Goal: Task Accomplishment & Management: Complete application form

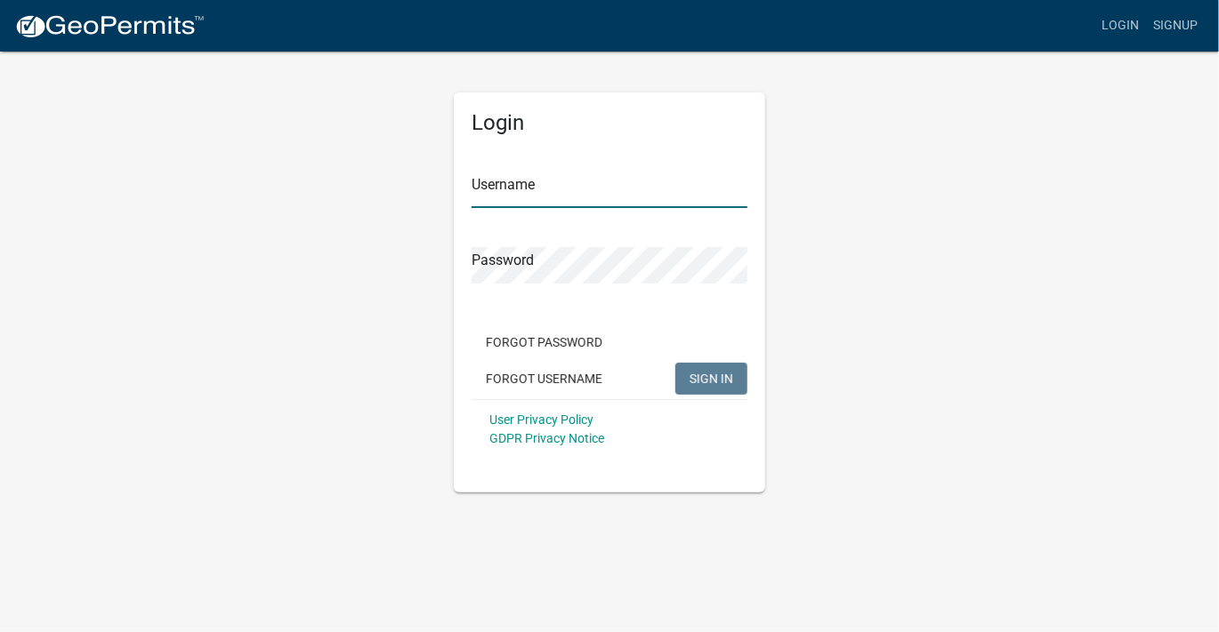
type input "WestonTrawick"
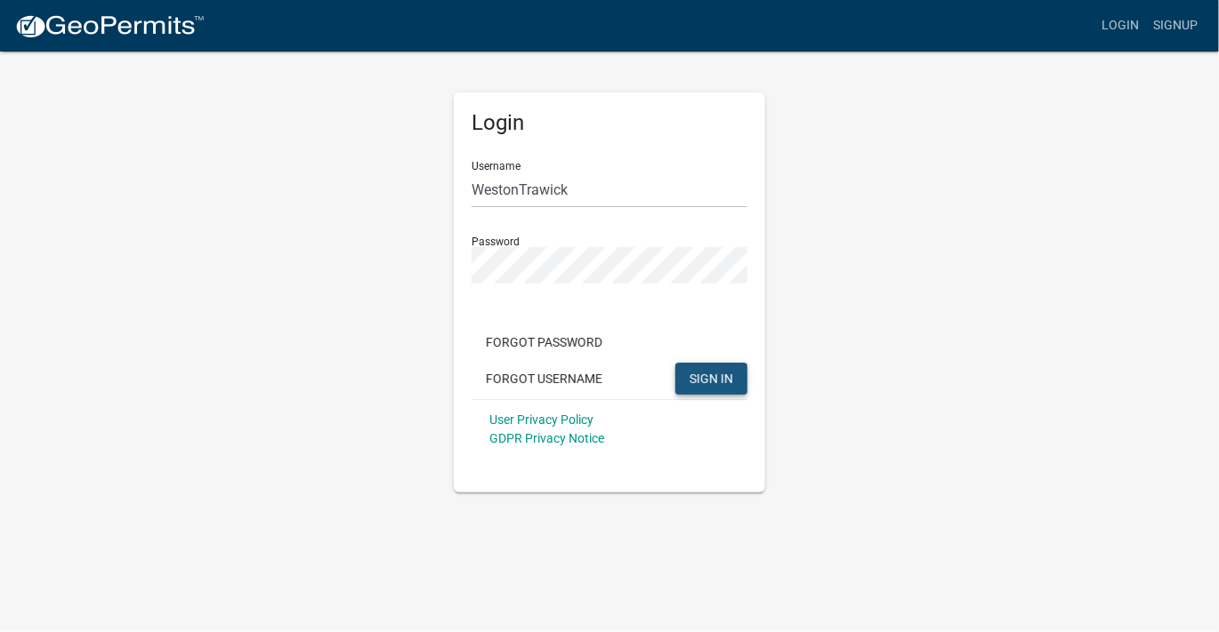
click at [713, 369] on button "SIGN IN" at bounding box center [711, 379] width 72 height 32
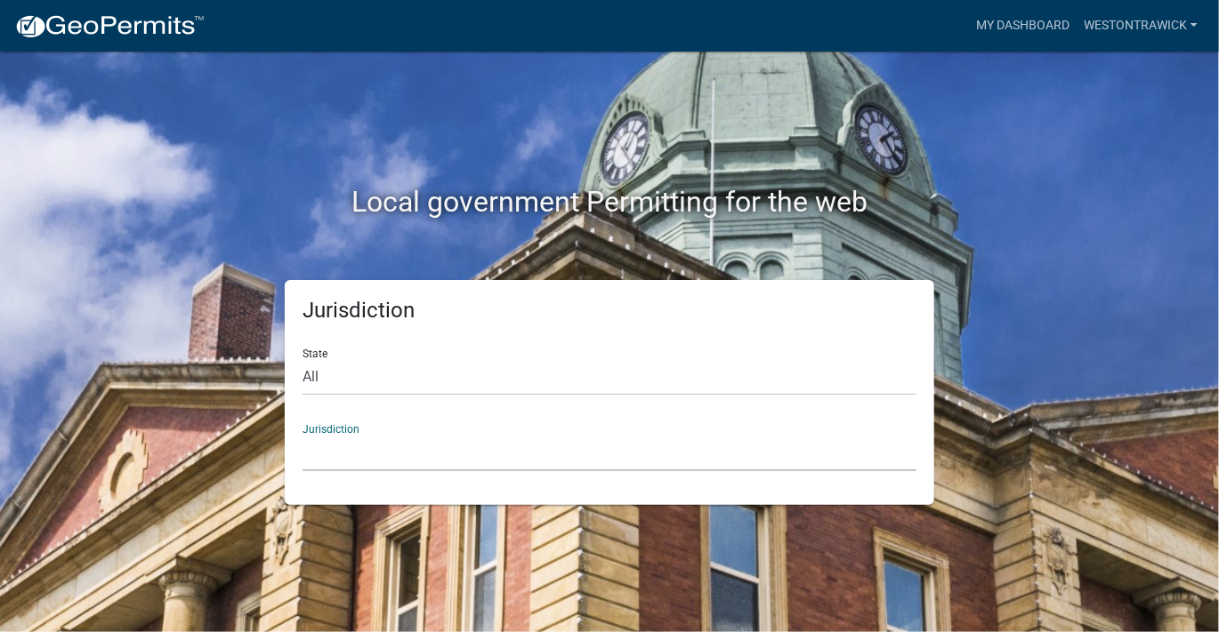
drag, startPoint x: 363, startPoint y: 433, endPoint x: 443, endPoint y: 433, distance: 80.1
click at [363, 435] on select "Custer County, Colorado Carroll County, Georgia Cook County, Georgia Crawford C…" at bounding box center [609, 453] width 614 height 36
click at [179, 170] on div "Local government Permitting for the web" at bounding box center [609, 166] width 1014 height 228
click at [310, 376] on select "All Colorado Georgia Indiana Iowa Kansas Minnesota Ohio South Carolina Wisconsin" at bounding box center [609, 377] width 614 height 36
select select "Georgia"
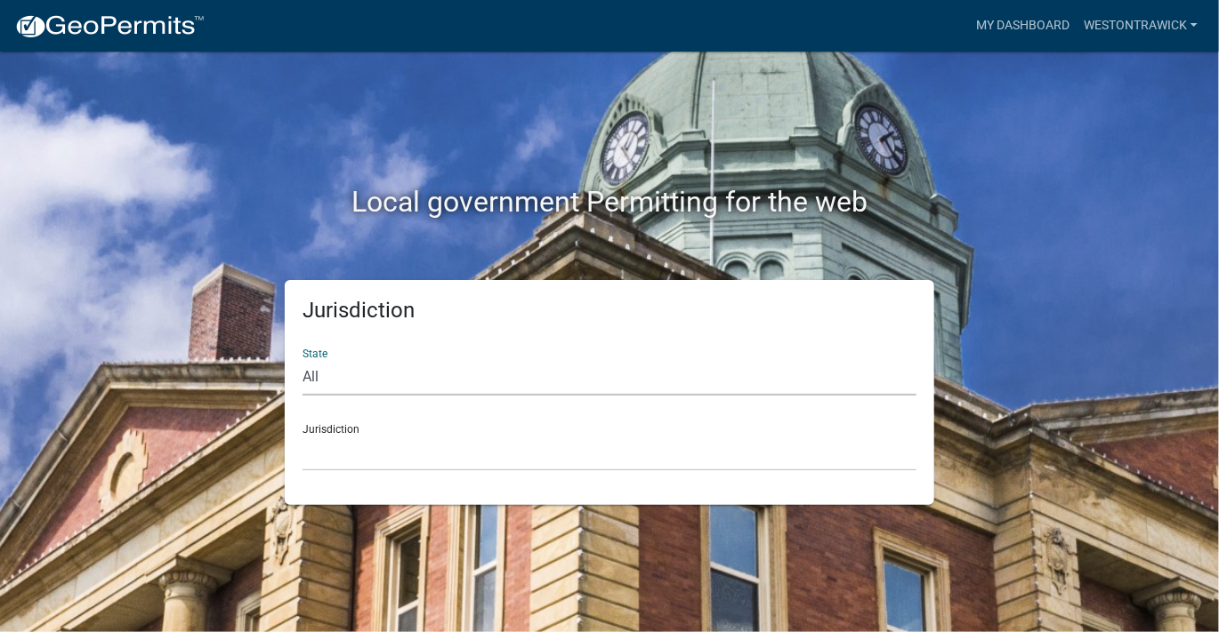
click at [302, 359] on select "All Colorado Georgia Indiana Iowa Kansas Minnesota Ohio South Carolina Wisconsin" at bounding box center [609, 377] width 614 height 36
click at [1046, 112] on div "Local government Permitting for the web" at bounding box center [609, 166] width 1014 height 228
click at [1020, 26] on link "My Dashboard" at bounding box center [1023, 26] width 108 height 34
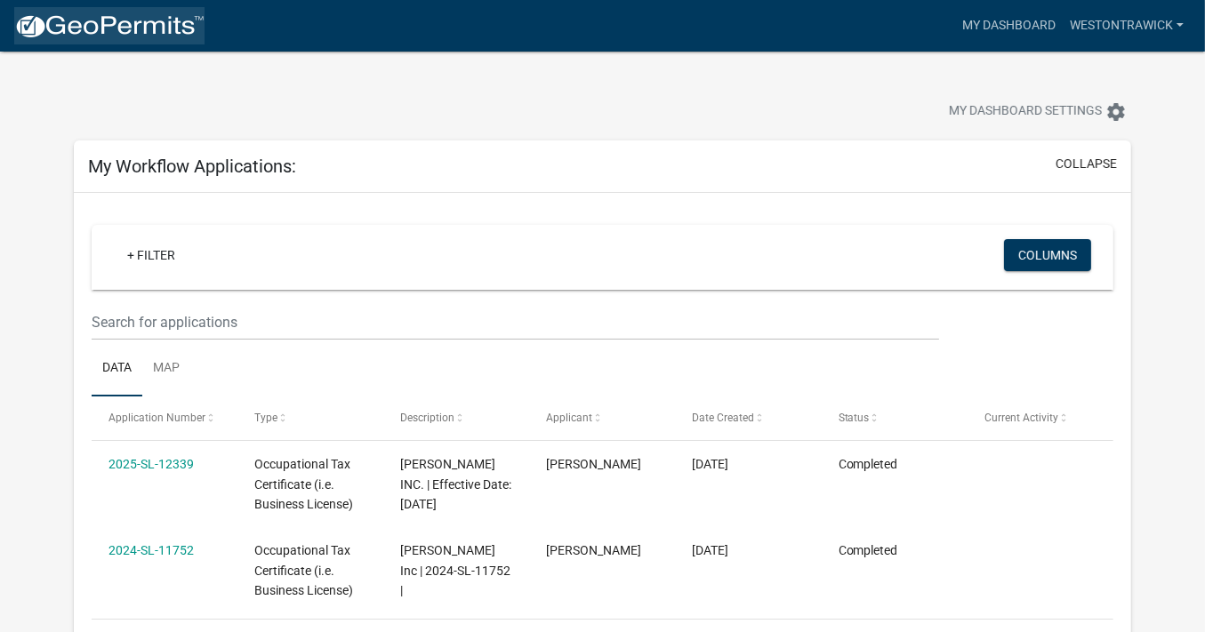
click at [85, 28] on img at bounding box center [109, 26] width 190 height 27
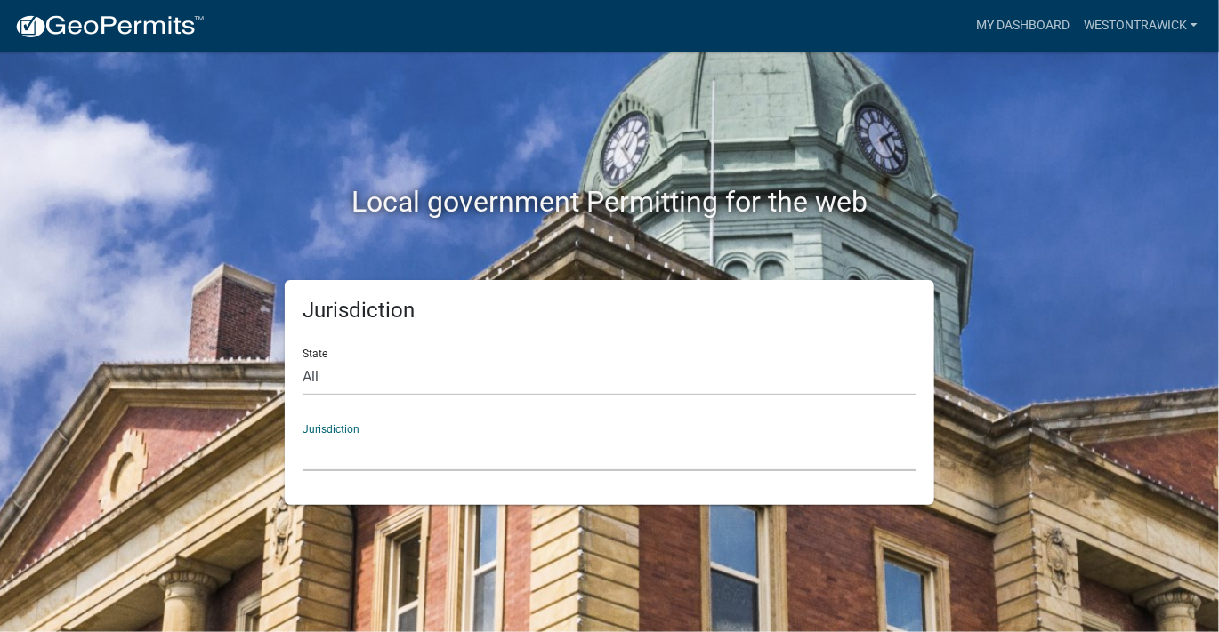
click at [339, 435] on select "Custer County, Colorado Carroll County, Georgia Cook County, Georgia Crawford C…" at bounding box center [609, 453] width 614 height 36
click at [1128, 113] on div "Local government Permitting for the web Jurisdiction State All Colorado Georgia…" at bounding box center [609, 316] width 1219 height 632
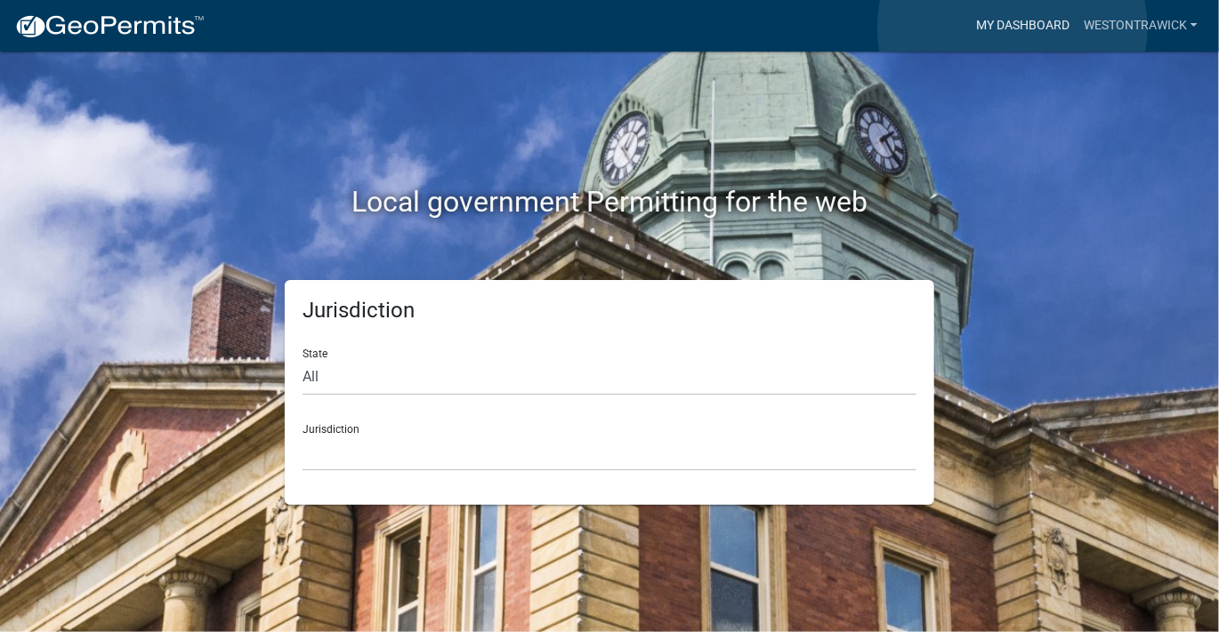
click at [1012, 28] on link "My Dashboard" at bounding box center [1023, 26] width 108 height 34
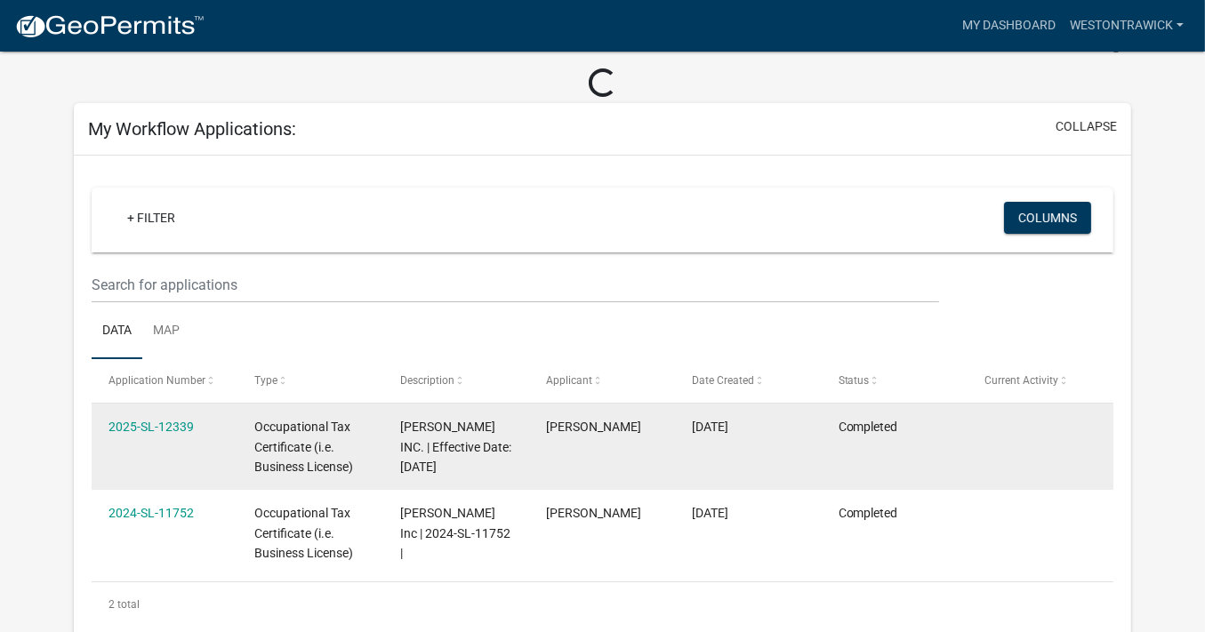
scroll to position [178, 0]
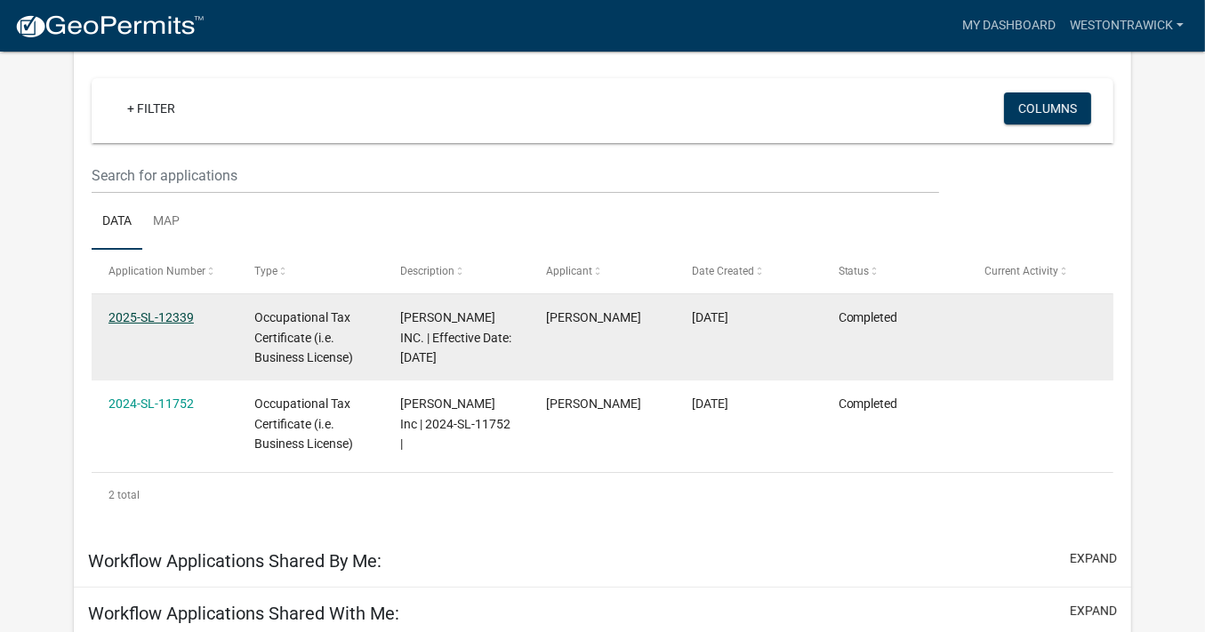
click at [157, 314] on link "2025-SL-12339" at bounding box center [151, 317] width 85 height 14
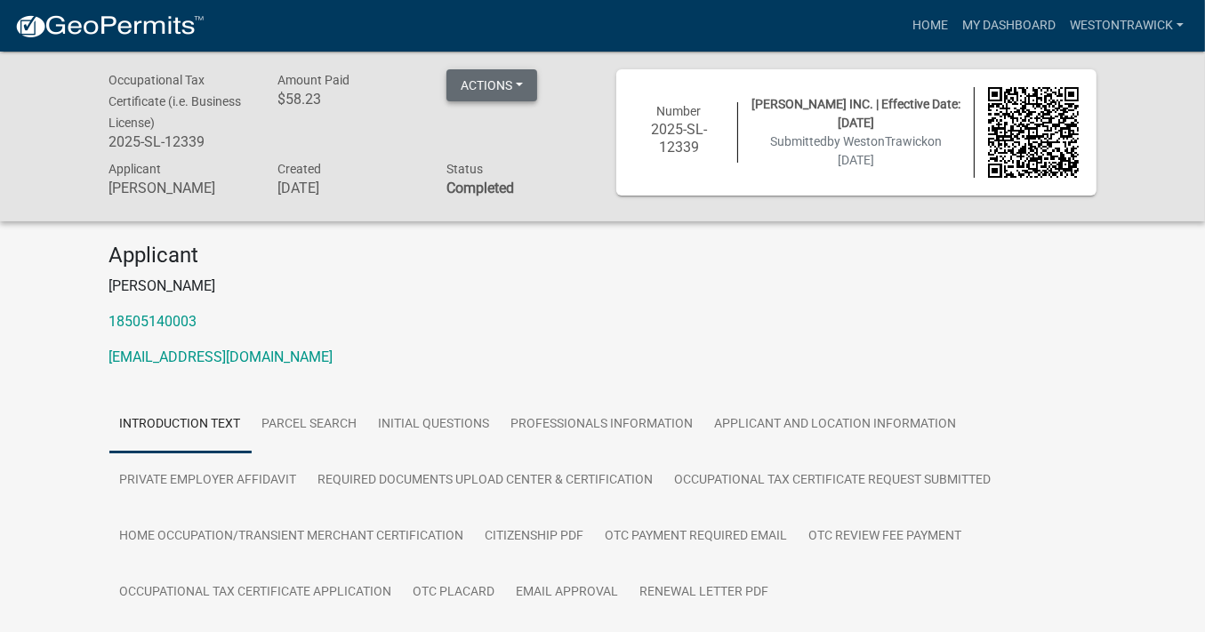
click at [524, 85] on button "Actions" at bounding box center [492, 85] width 91 height 32
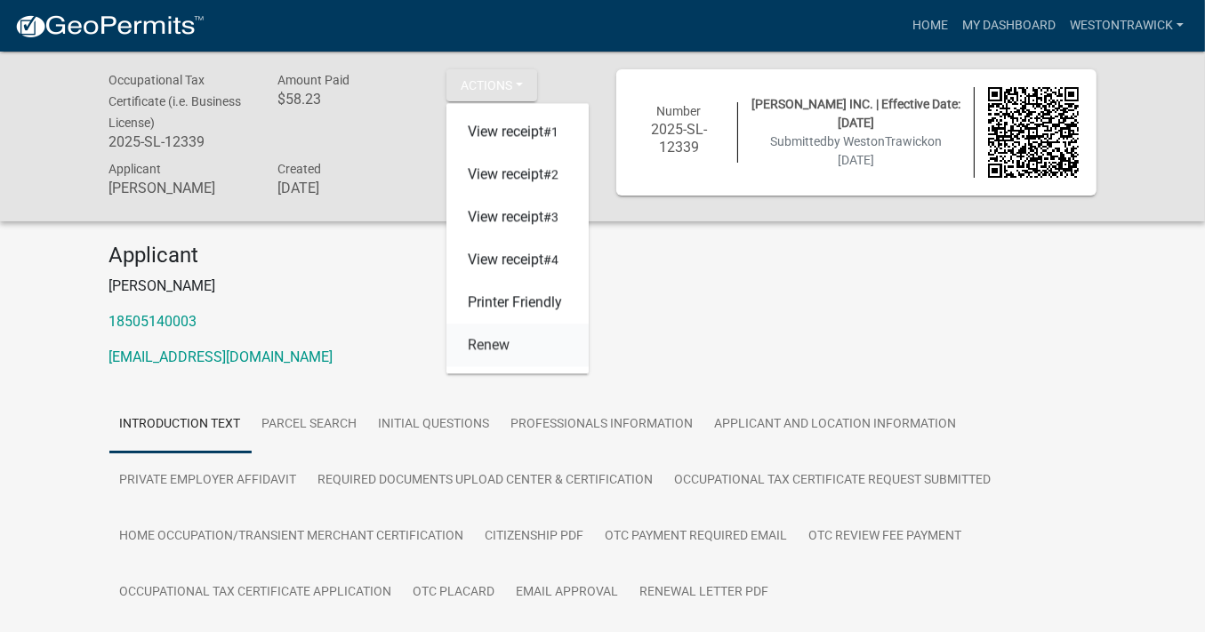
click at [476, 346] on link "Renew" at bounding box center [518, 346] width 142 height 43
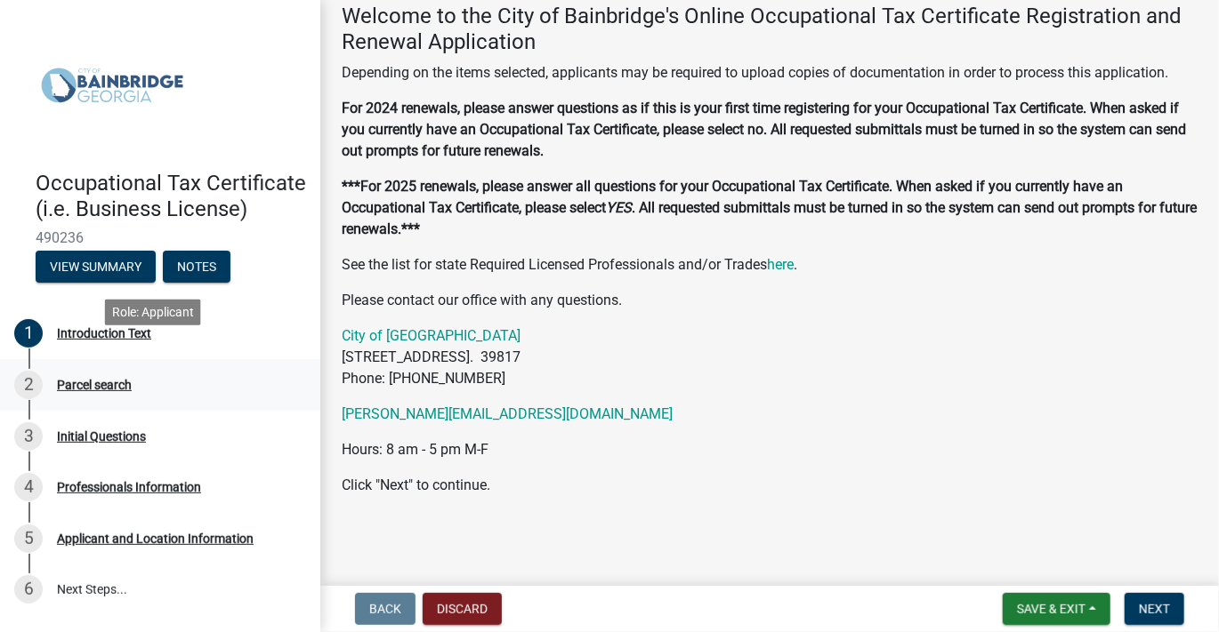
scroll to position [134, 0]
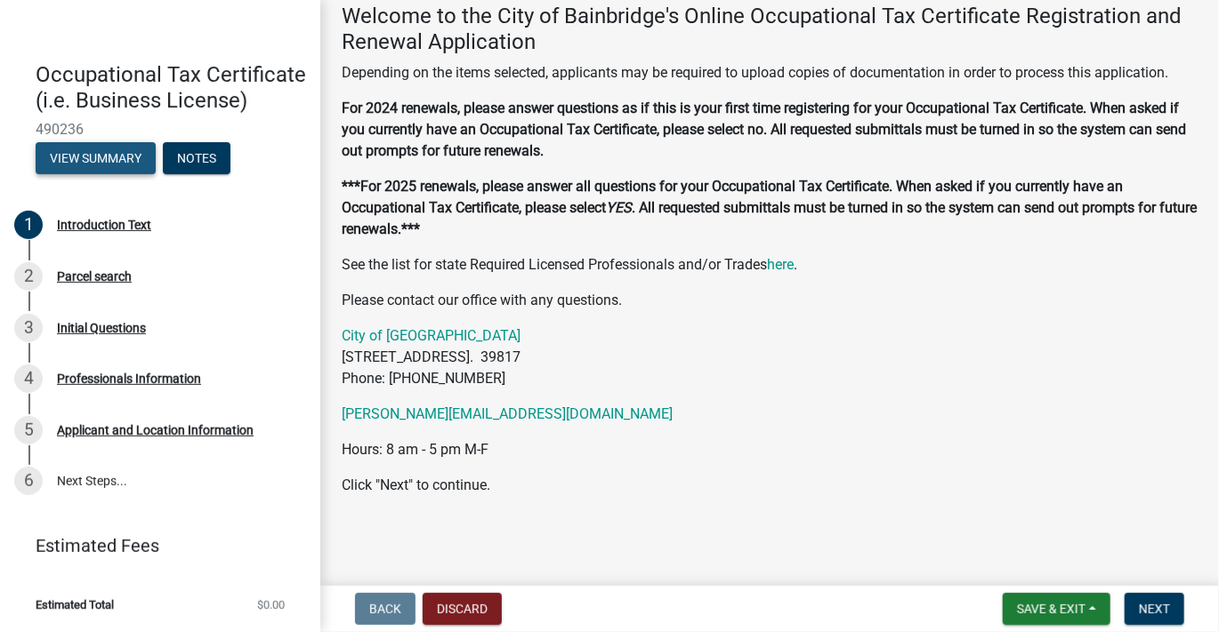
click at [121, 160] on button "View Summary" at bounding box center [96, 158] width 120 height 32
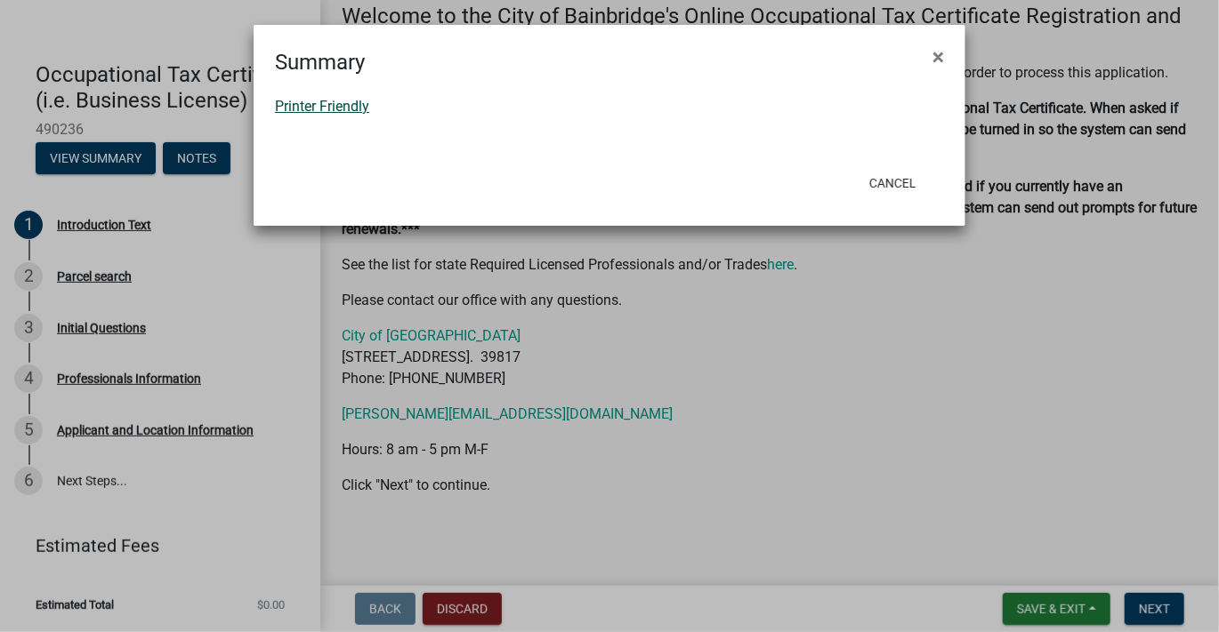
click at [337, 106] on link "Printer Friendly" at bounding box center [322, 106] width 94 height 17
click at [897, 182] on button "Cancel" at bounding box center [893, 183] width 76 height 32
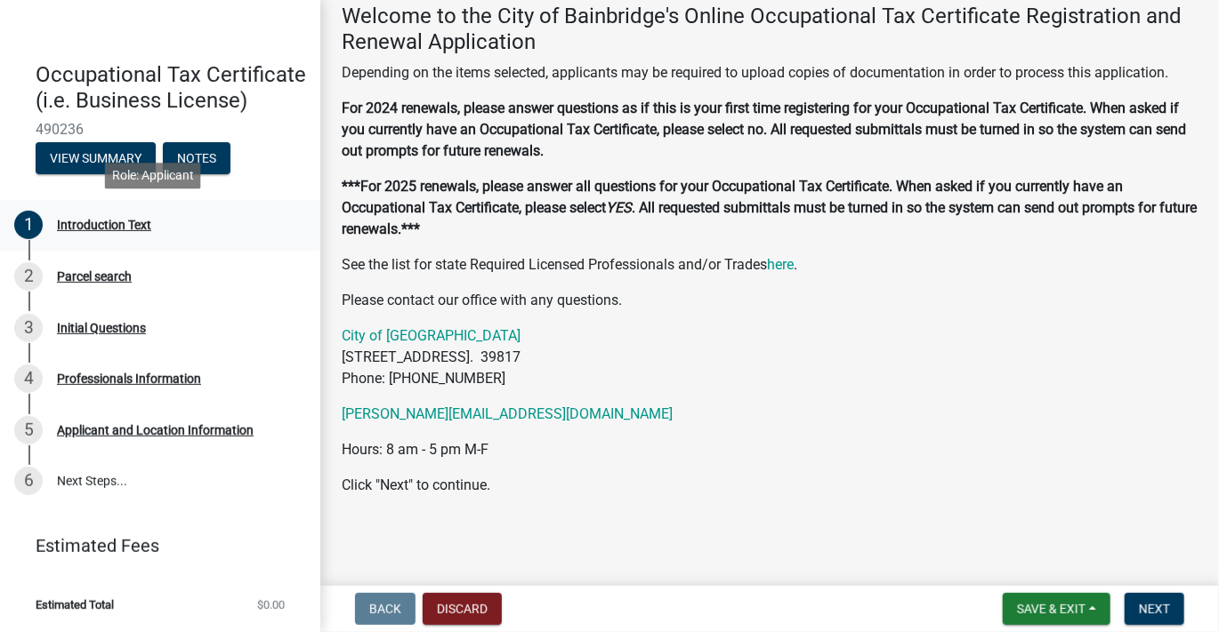
click at [92, 230] on div "Introduction Text" at bounding box center [104, 225] width 94 height 12
click at [100, 278] on div "Parcel search" at bounding box center [94, 276] width 75 height 12
click at [195, 154] on button "Notes" at bounding box center [197, 158] width 68 height 32
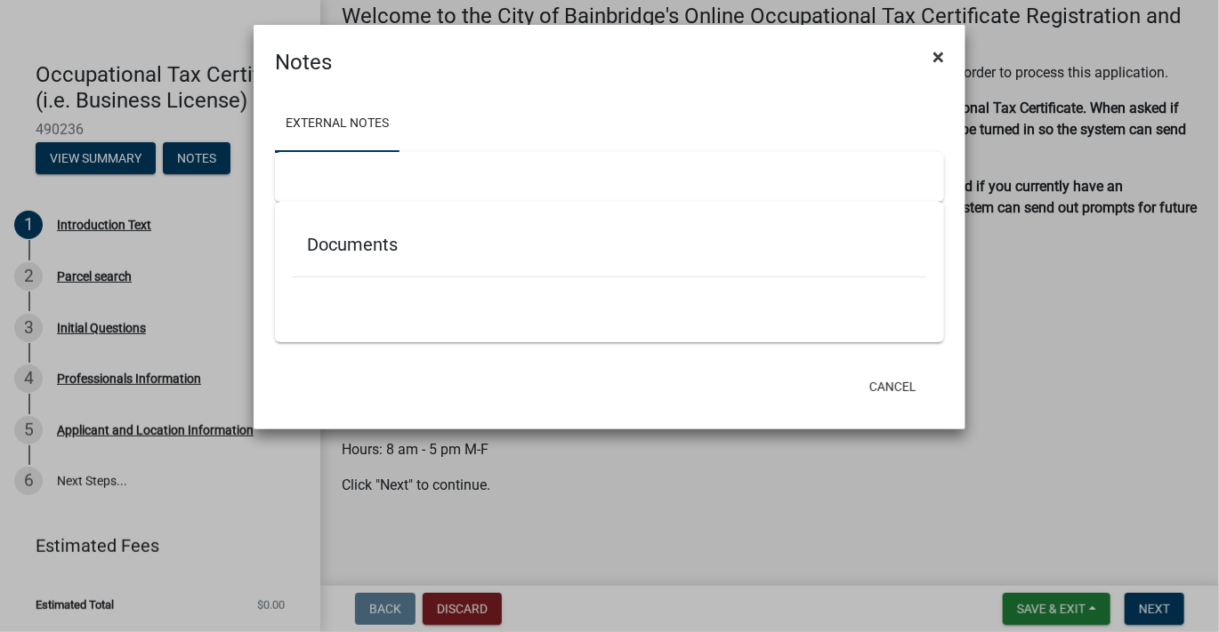
click at [938, 56] on span "×" at bounding box center [938, 56] width 12 height 25
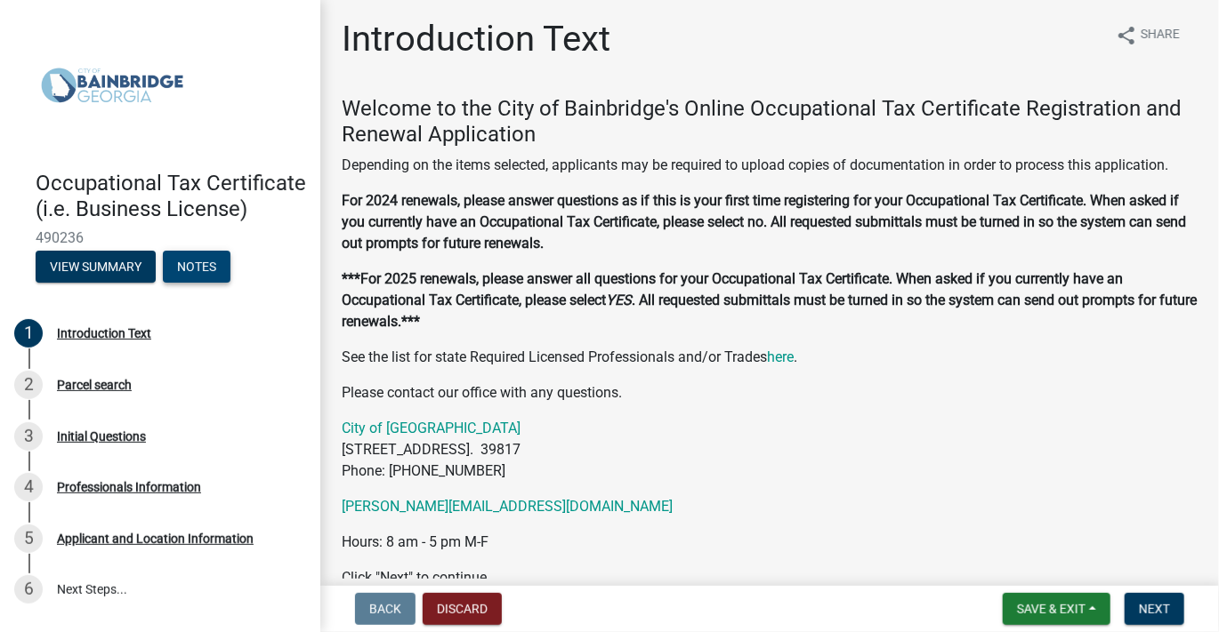
scroll to position [0, 0]
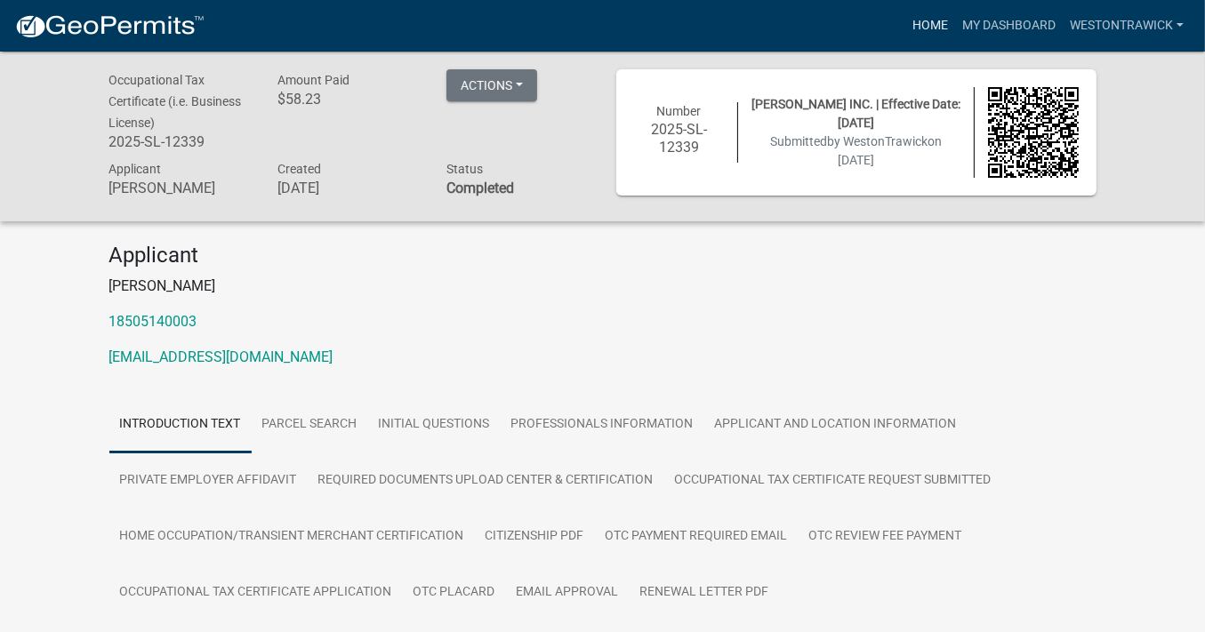
click at [929, 23] on link "Home" at bounding box center [931, 26] width 50 height 34
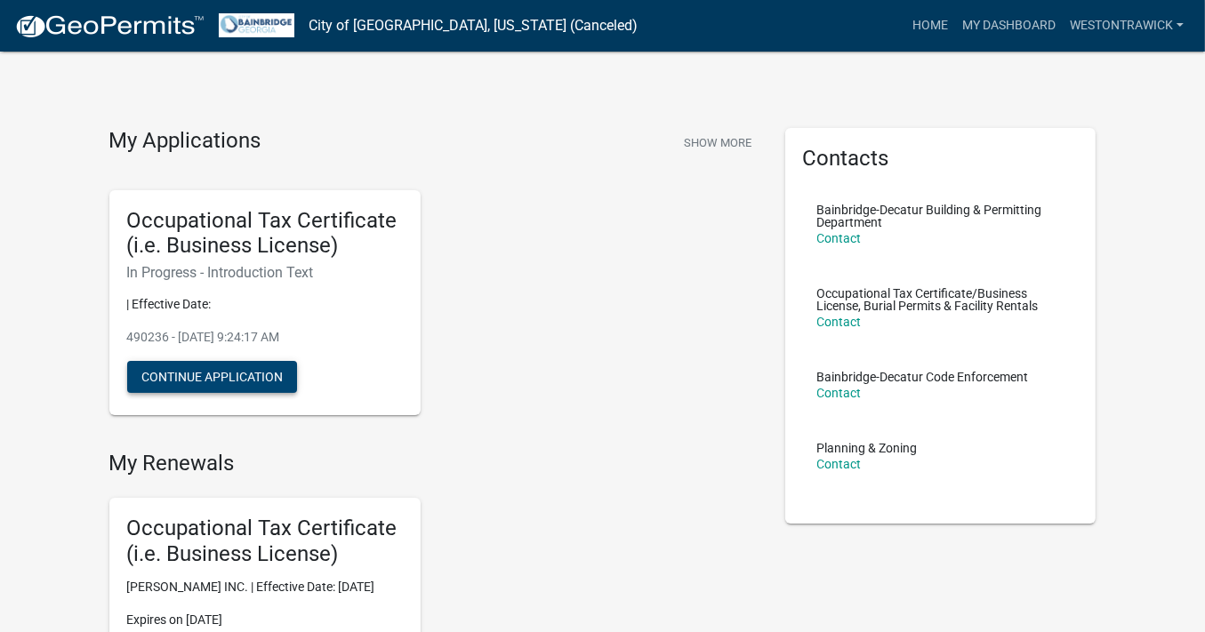
click at [199, 376] on button "Continue Application" at bounding box center [212, 377] width 170 height 32
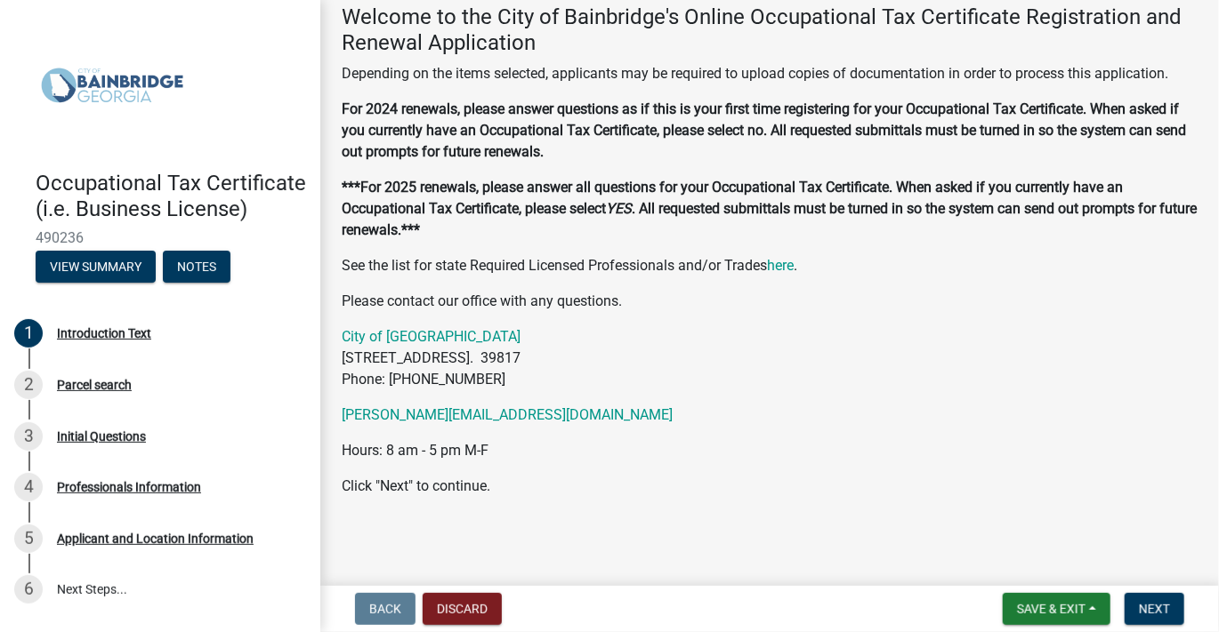
scroll to position [96, 0]
click at [1160, 608] on span "Next" at bounding box center [1154, 609] width 31 height 14
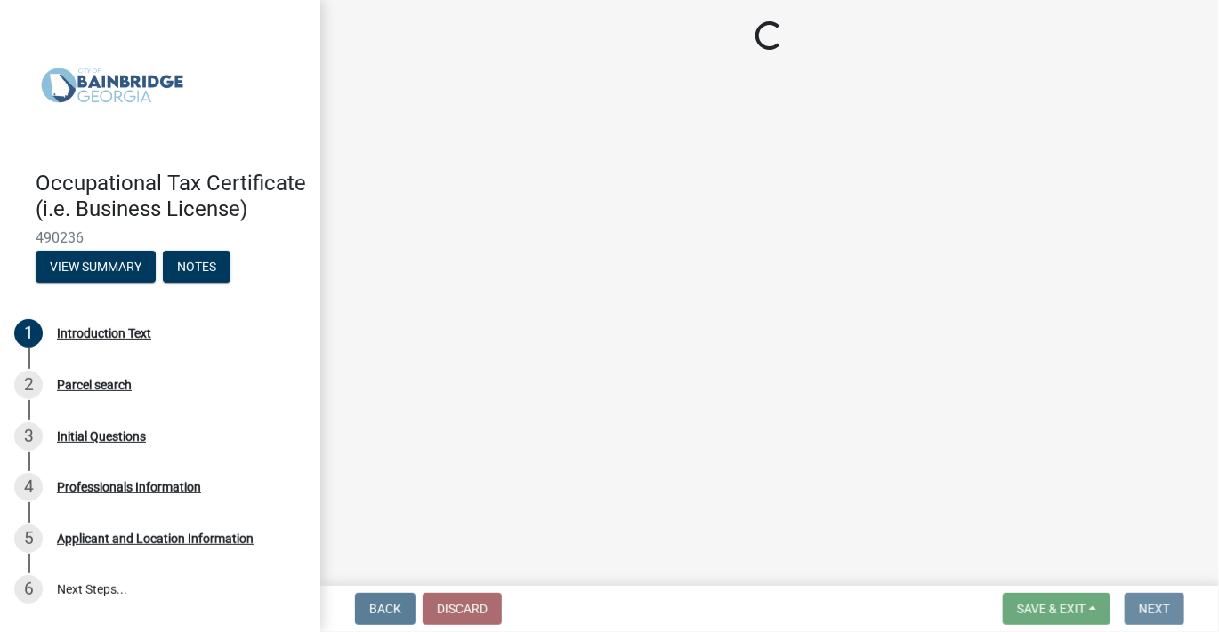
scroll to position [0, 0]
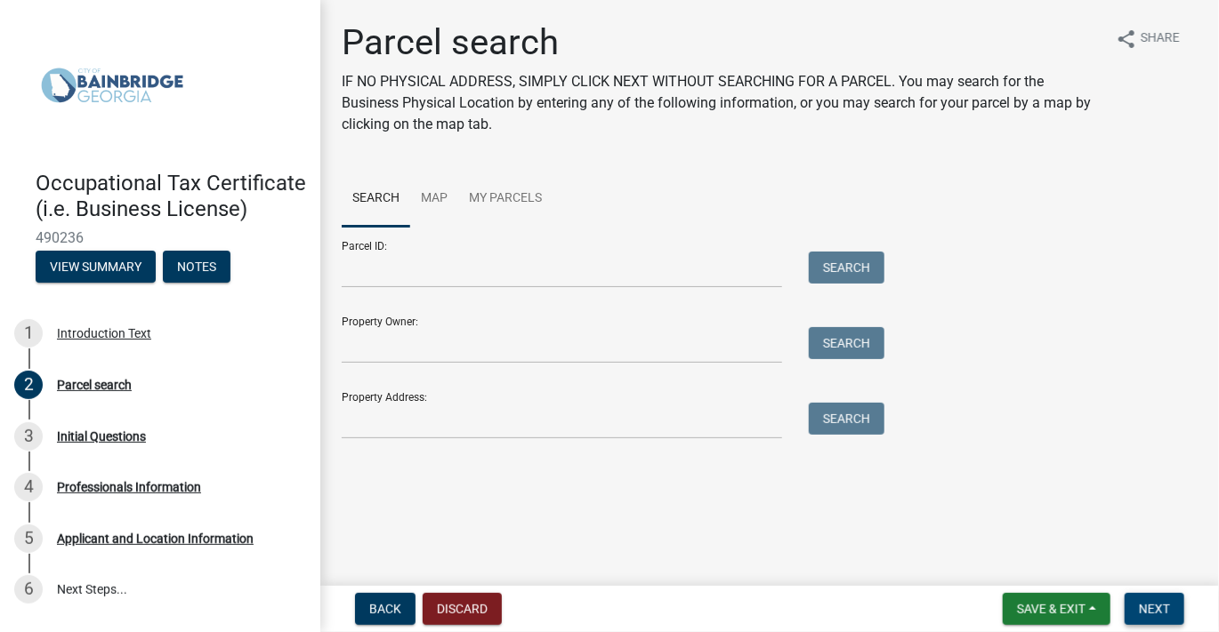
click at [1158, 611] on span "Next" at bounding box center [1154, 609] width 31 height 14
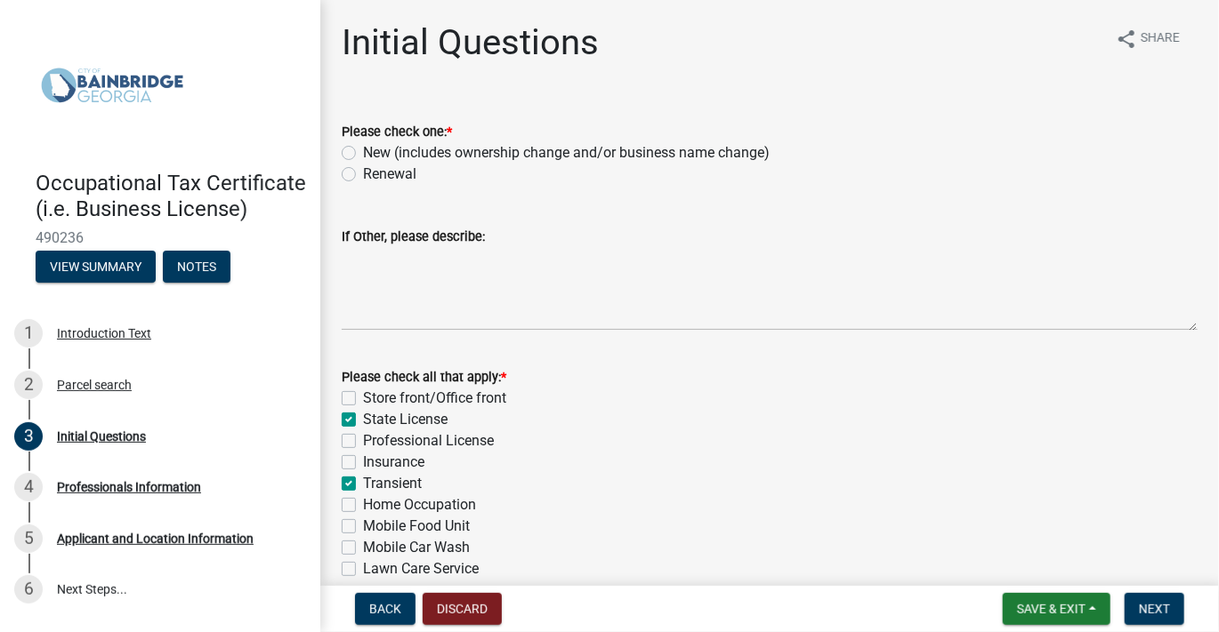
drag, startPoint x: 346, startPoint y: 172, endPoint x: 374, endPoint y: 191, distance: 34.5
click at [363, 173] on label "Renewal" at bounding box center [389, 174] width 53 height 21
click at [363, 173] on input "Renewal" at bounding box center [369, 170] width 12 height 12
radio input "true"
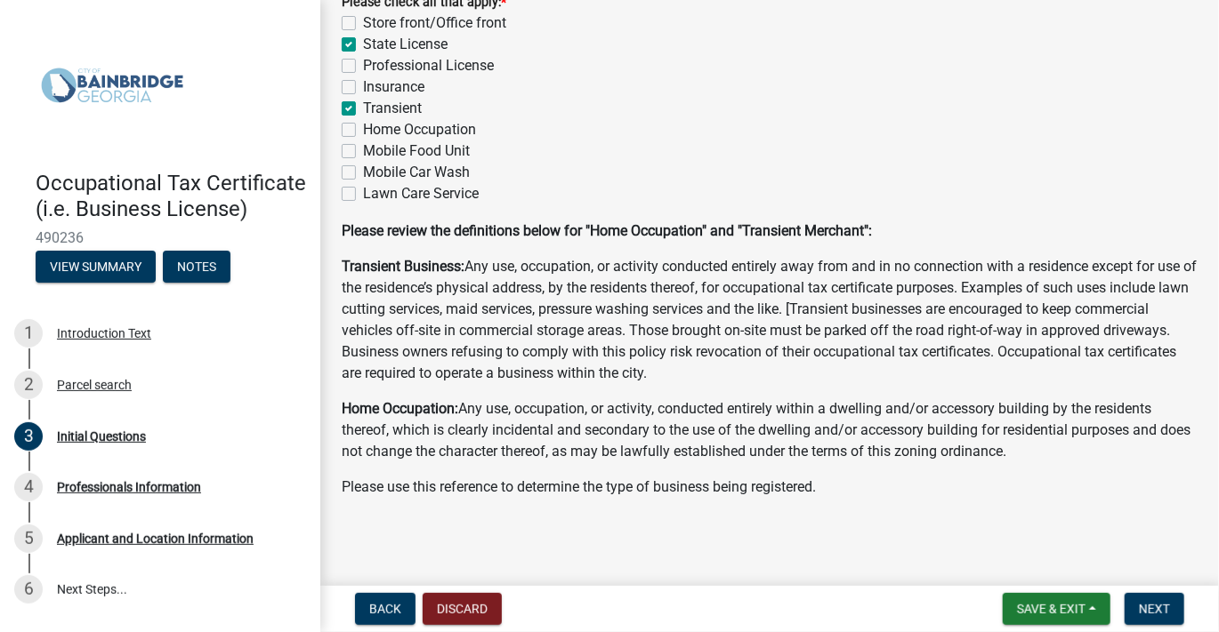
scroll to position [377, 0]
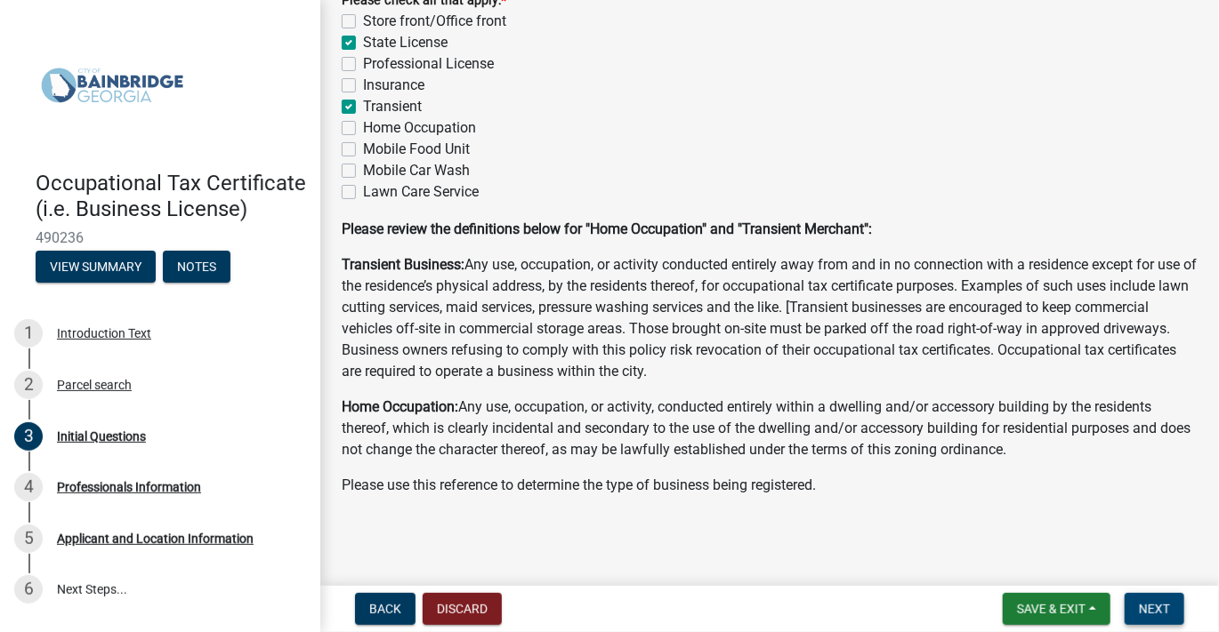
click at [1165, 611] on span "Next" at bounding box center [1154, 609] width 31 height 14
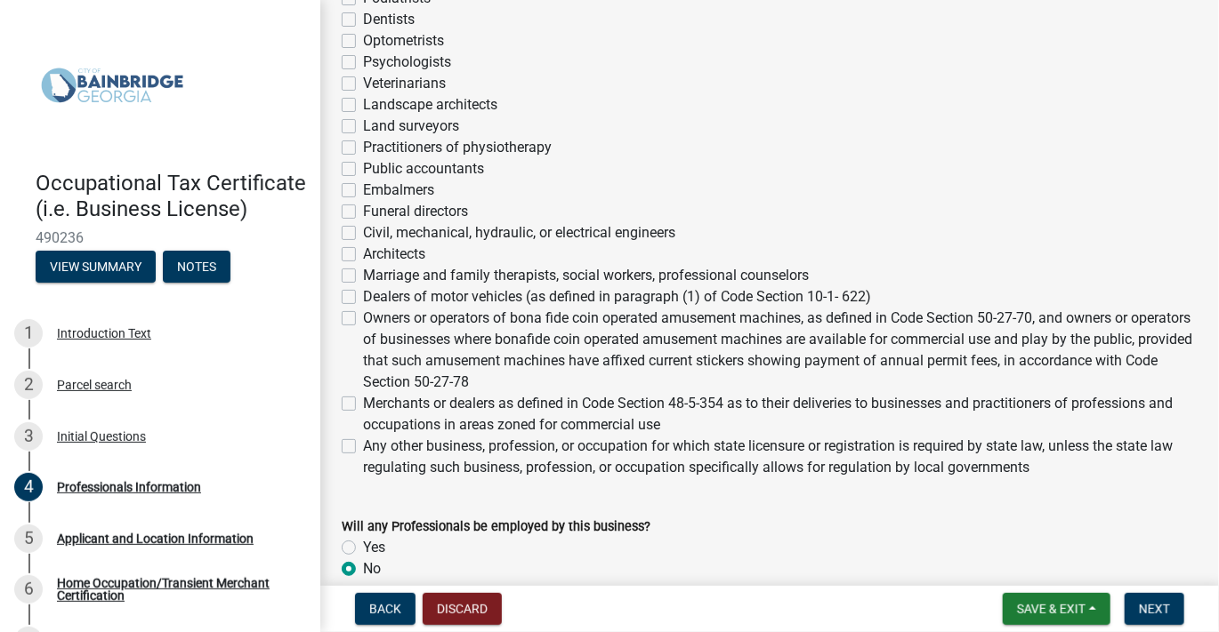
scroll to position [712, 0]
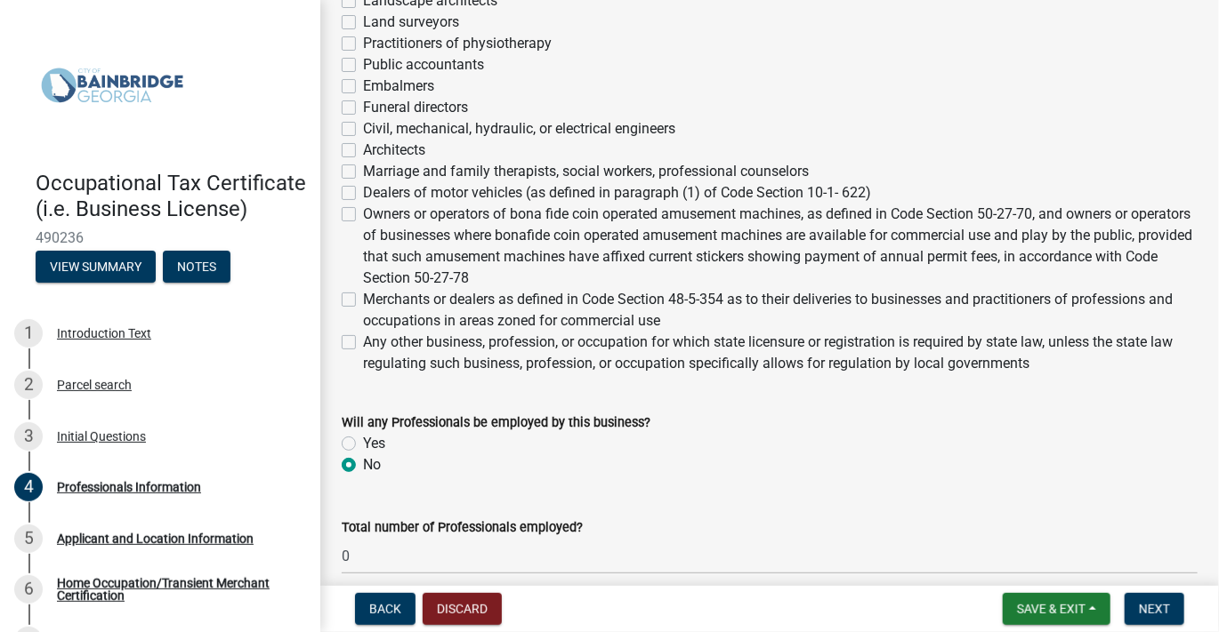
click at [363, 342] on label "Any other business, profession, or occupation for which state licensure or regi…" at bounding box center [780, 353] width 834 height 43
click at [363, 342] on input "Any other business, profession, or occupation for which state licensure or regi…" at bounding box center [369, 338] width 12 height 12
checkbox input "true"
checkbox input "false"
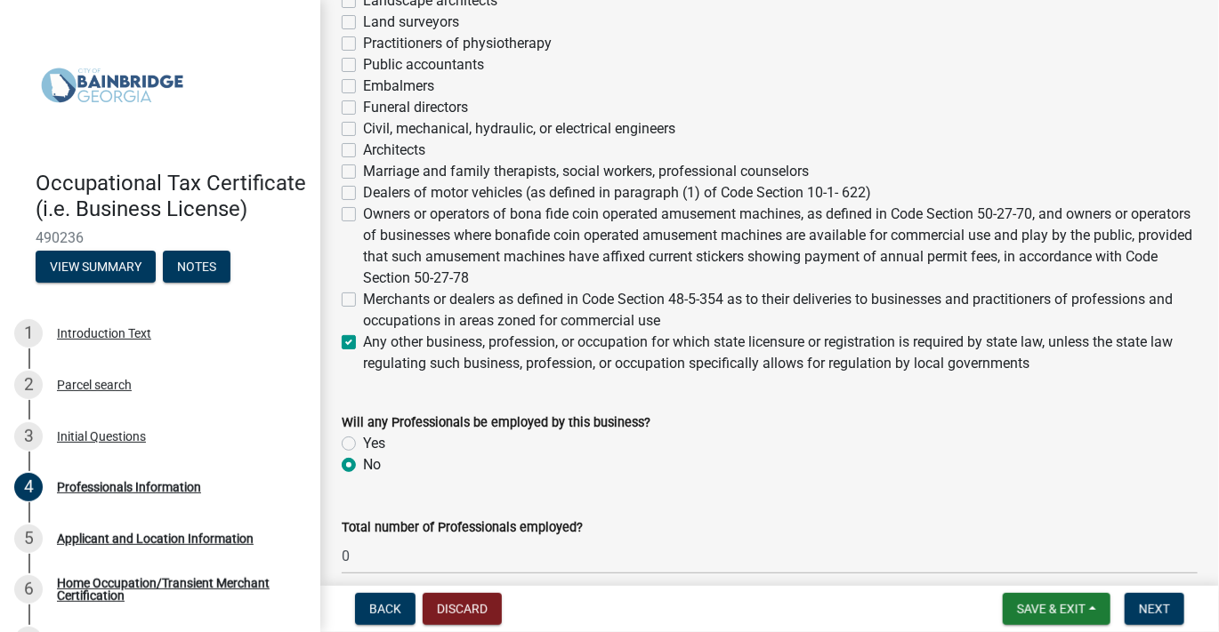
checkbox input "false"
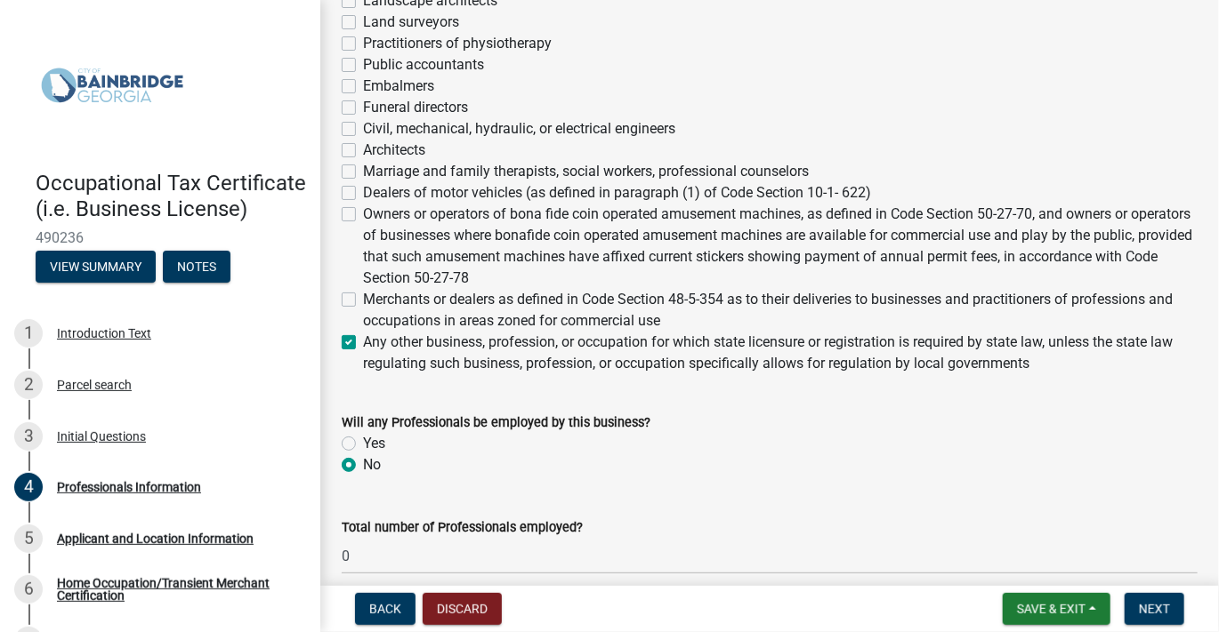
checkbox input "false"
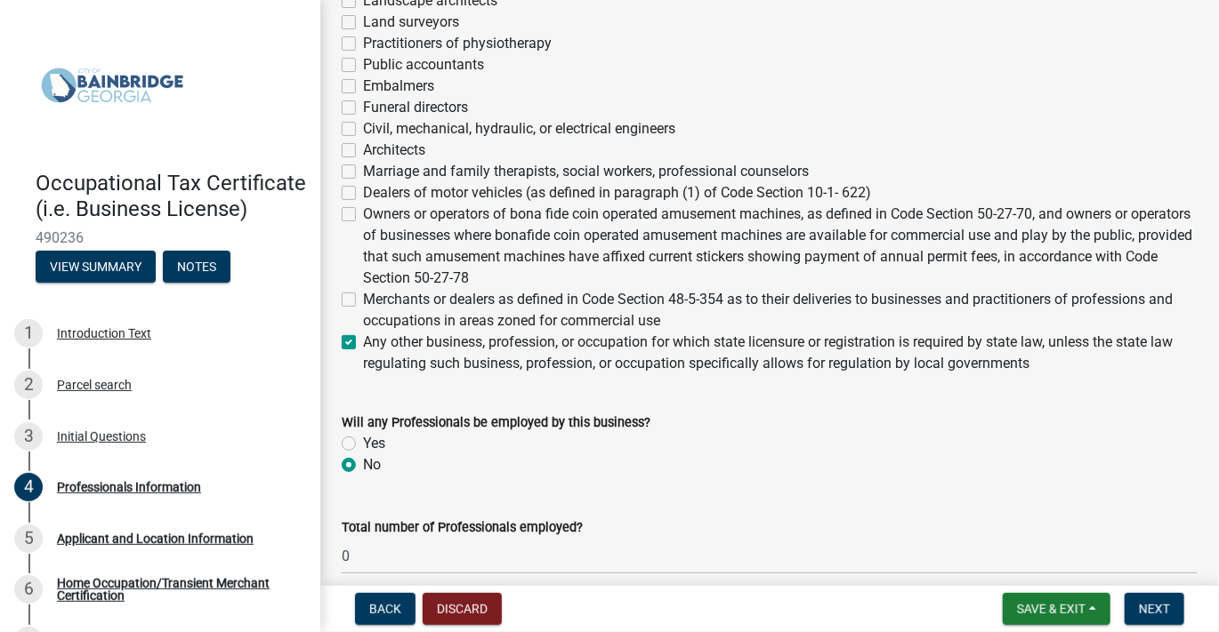
checkbox input "false"
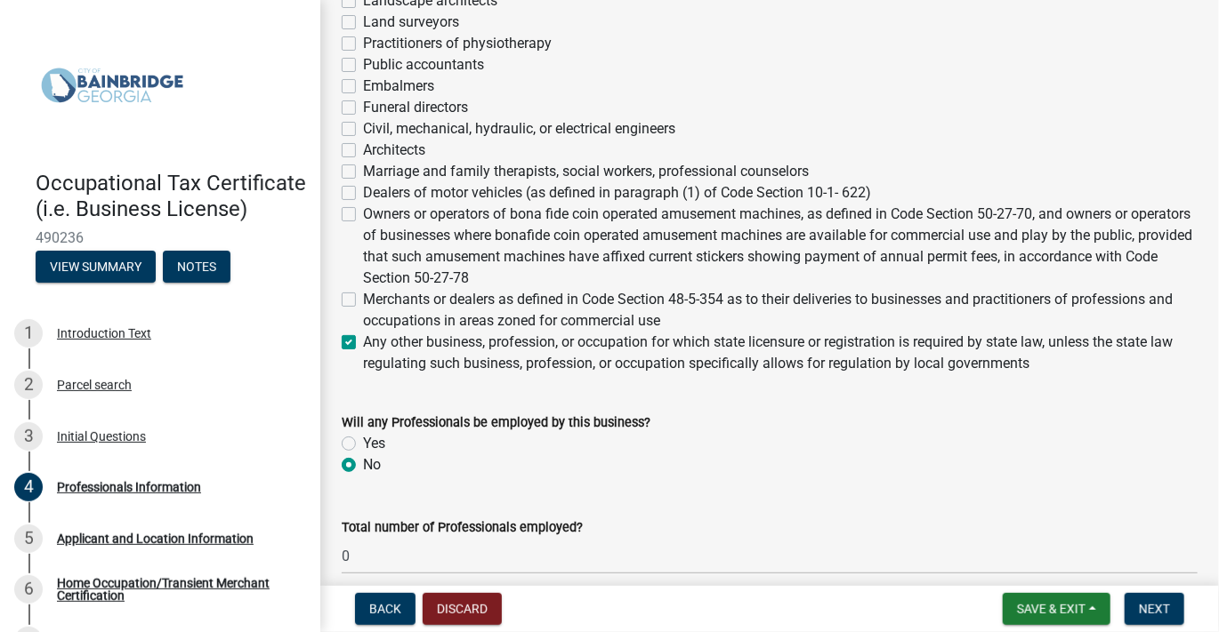
checkbox input "false"
checkbox input "true"
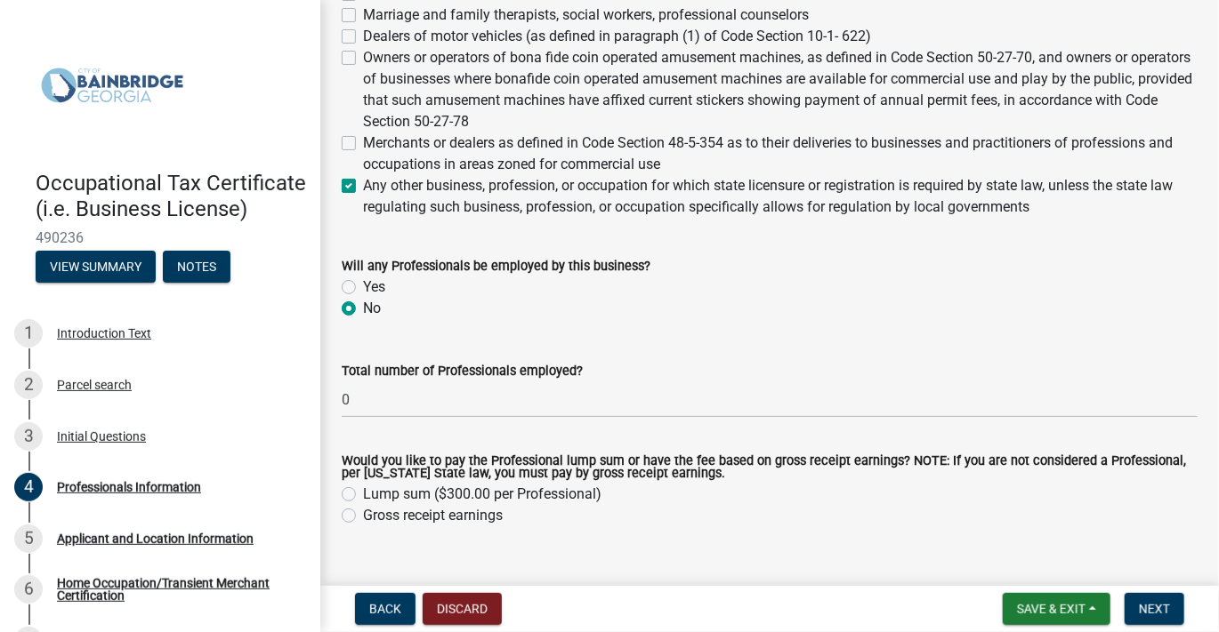
scroll to position [890, 0]
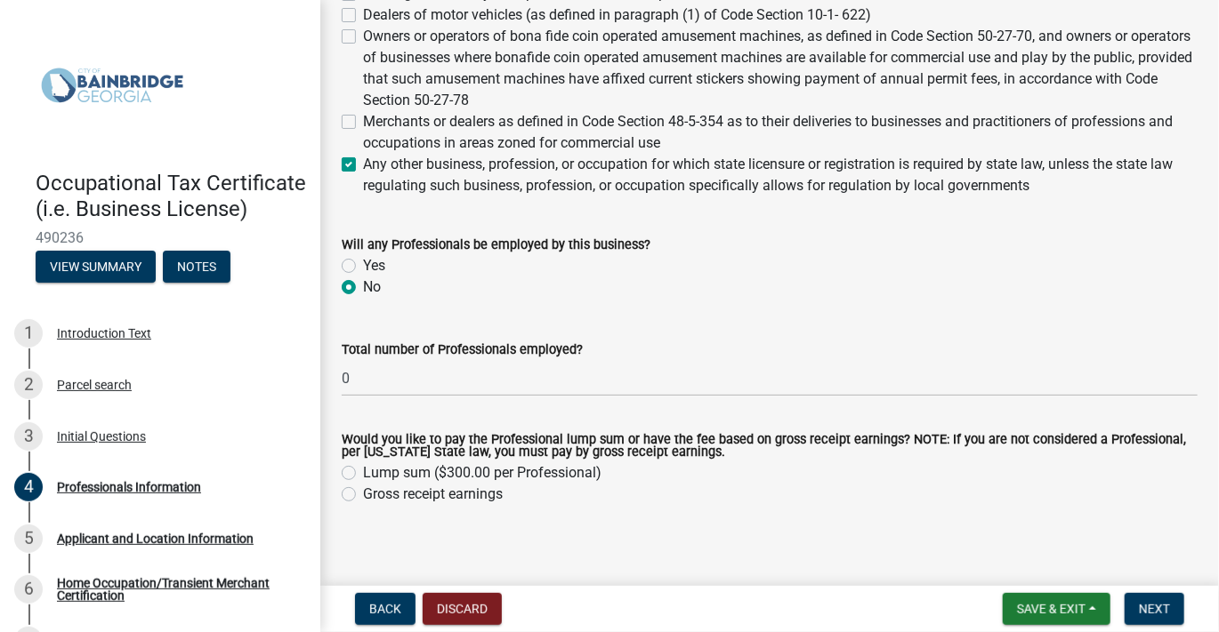
click at [363, 265] on label "Yes" at bounding box center [374, 265] width 22 height 21
click at [363, 265] on input "Yes" at bounding box center [369, 261] width 12 height 12
radio input "true"
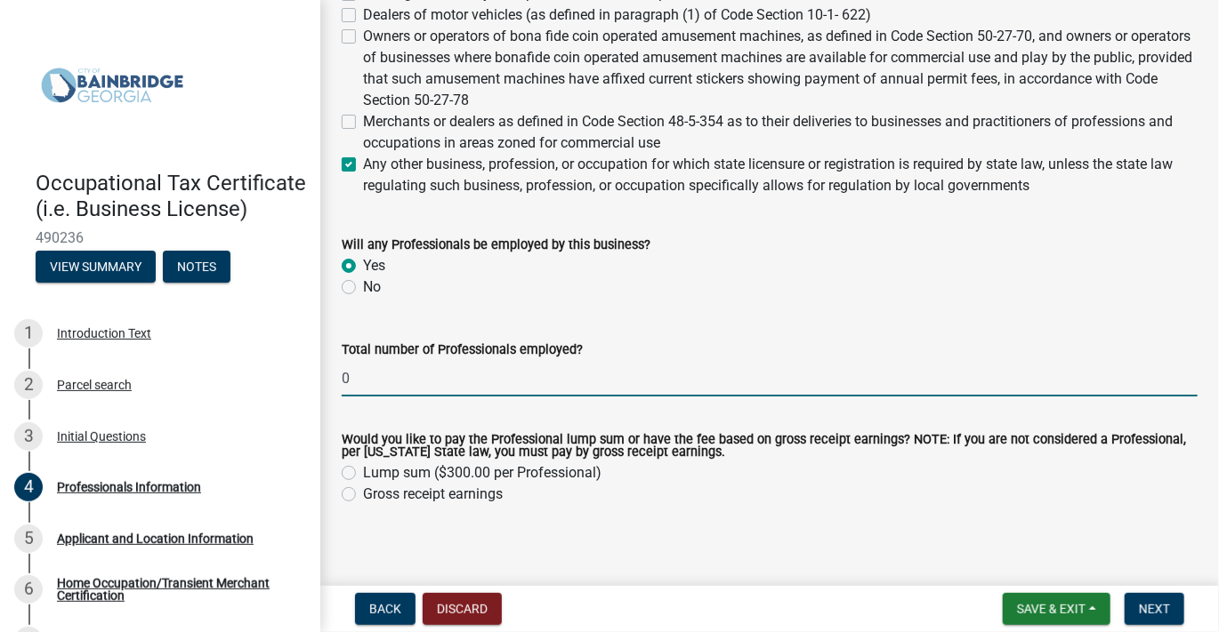
click at [377, 369] on input "0" at bounding box center [770, 378] width 856 height 36
drag, startPoint x: 354, startPoint y: 375, endPoint x: 339, endPoint y: 380, distance: 15.8
click at [339, 380] on div "Total number of Professionals employed? 0" at bounding box center [769, 355] width 882 height 83
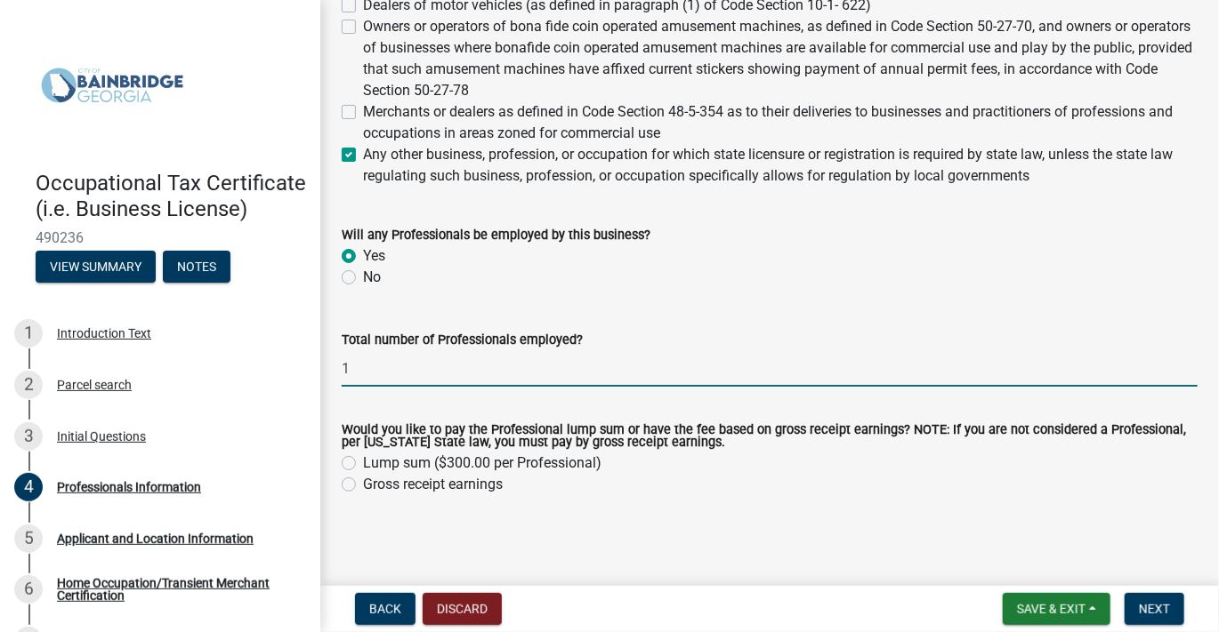
scroll to position [901, 0]
type input "1"
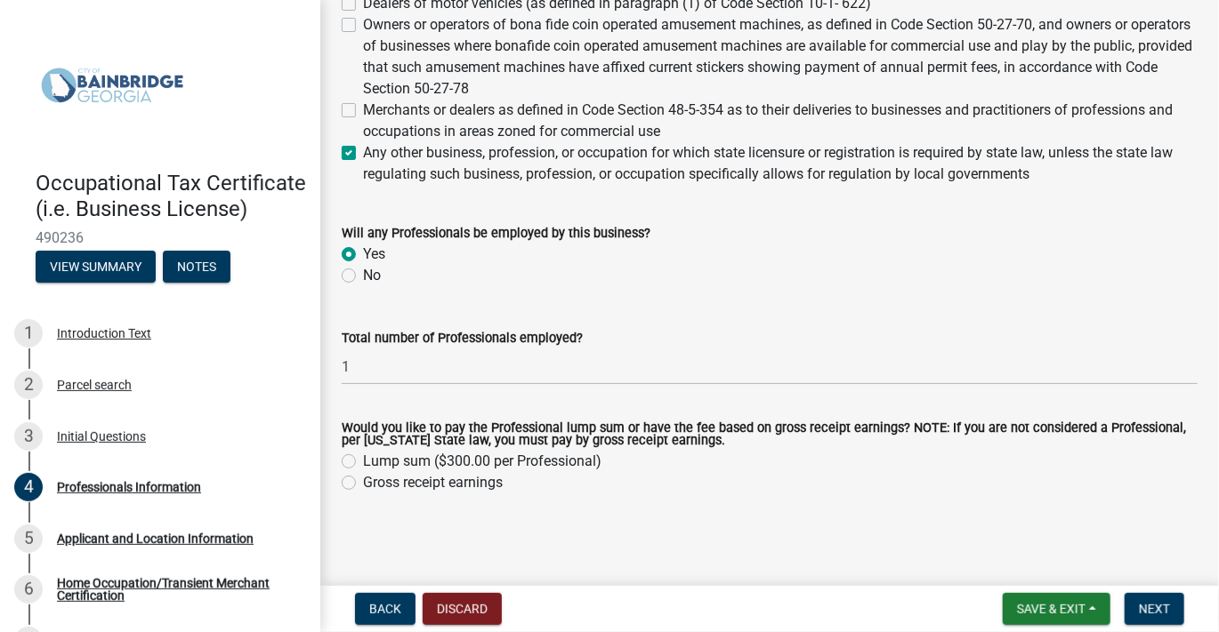
click at [337, 480] on div "Would you like to pay the Professional lump sum or have the fee based on gross …" at bounding box center [769, 447] width 882 height 93
click at [363, 487] on label "Gross receipt earnings" at bounding box center [433, 482] width 140 height 21
click at [363, 484] on input "Gross receipt earnings" at bounding box center [369, 478] width 12 height 12
radio input "true"
click at [1160, 609] on span "Next" at bounding box center [1154, 609] width 31 height 14
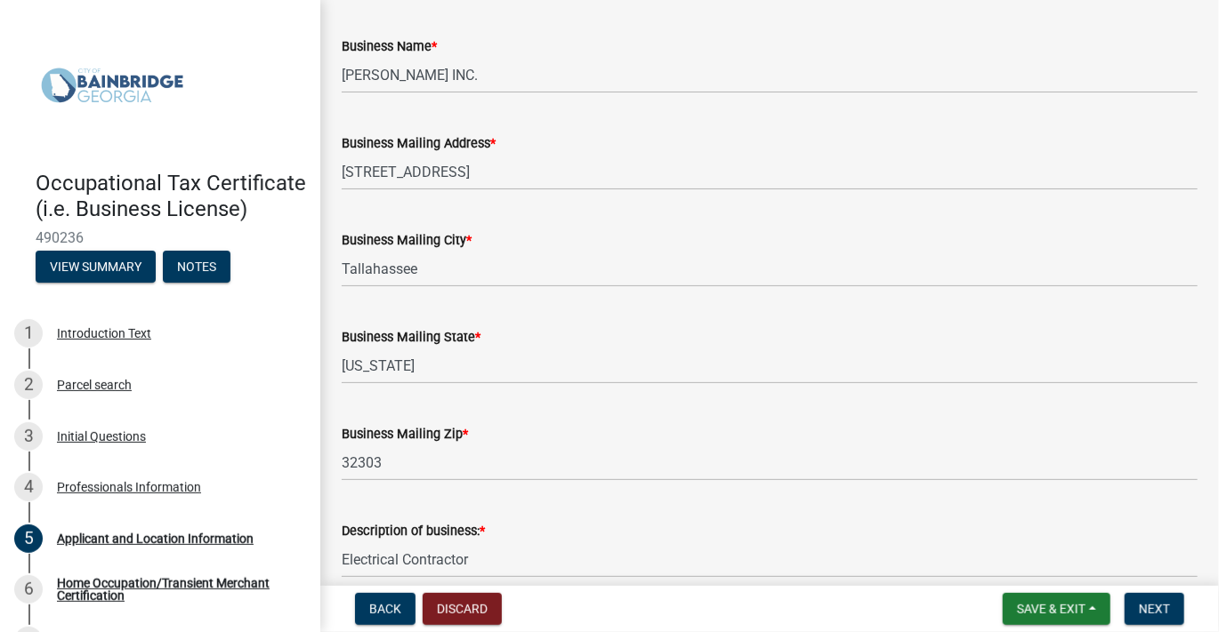
scroll to position [0, 0]
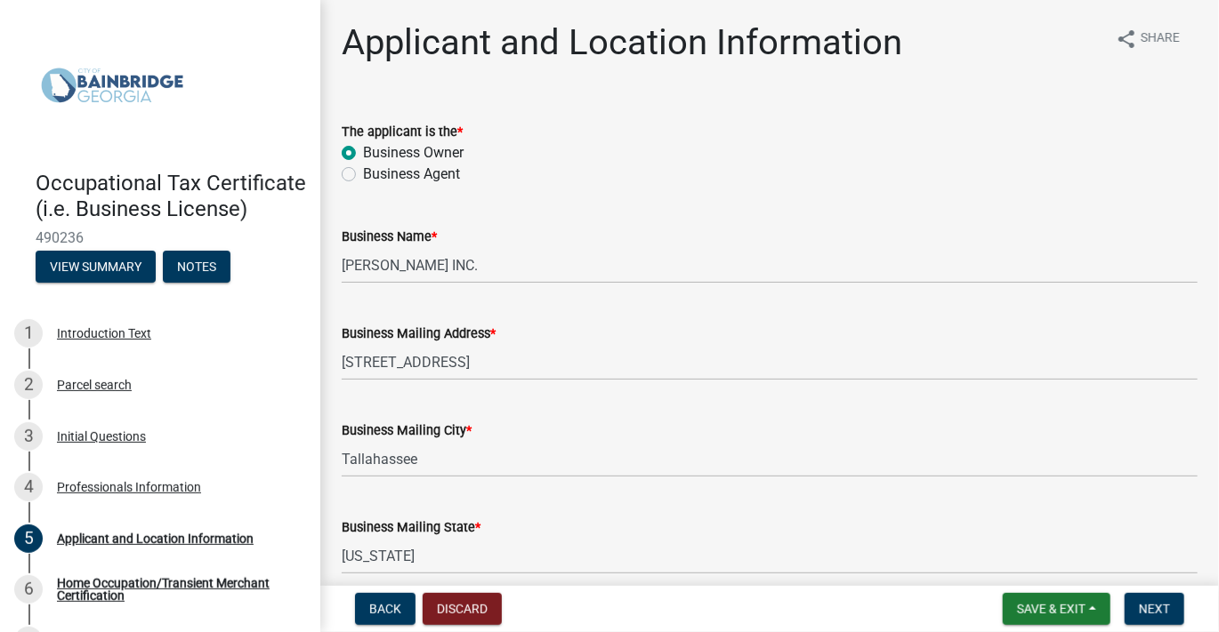
click at [363, 171] on label "Business Agent" at bounding box center [411, 174] width 97 height 21
click at [363, 171] on input "Business Agent" at bounding box center [369, 170] width 12 height 12
radio input "true"
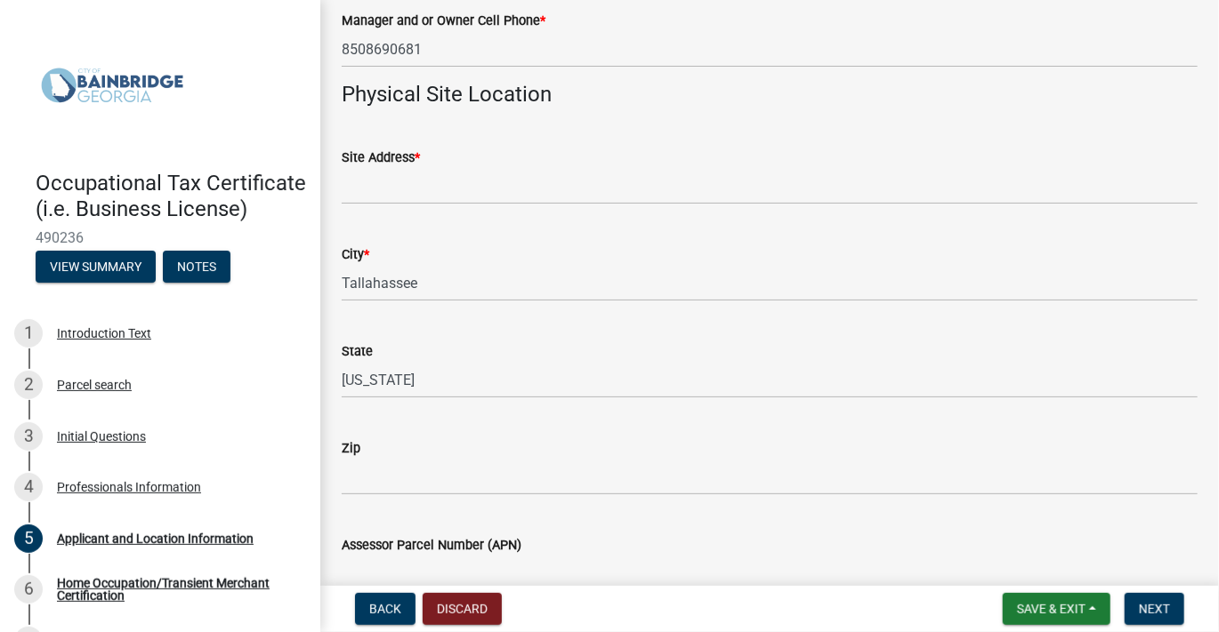
scroll to position [1334, 0]
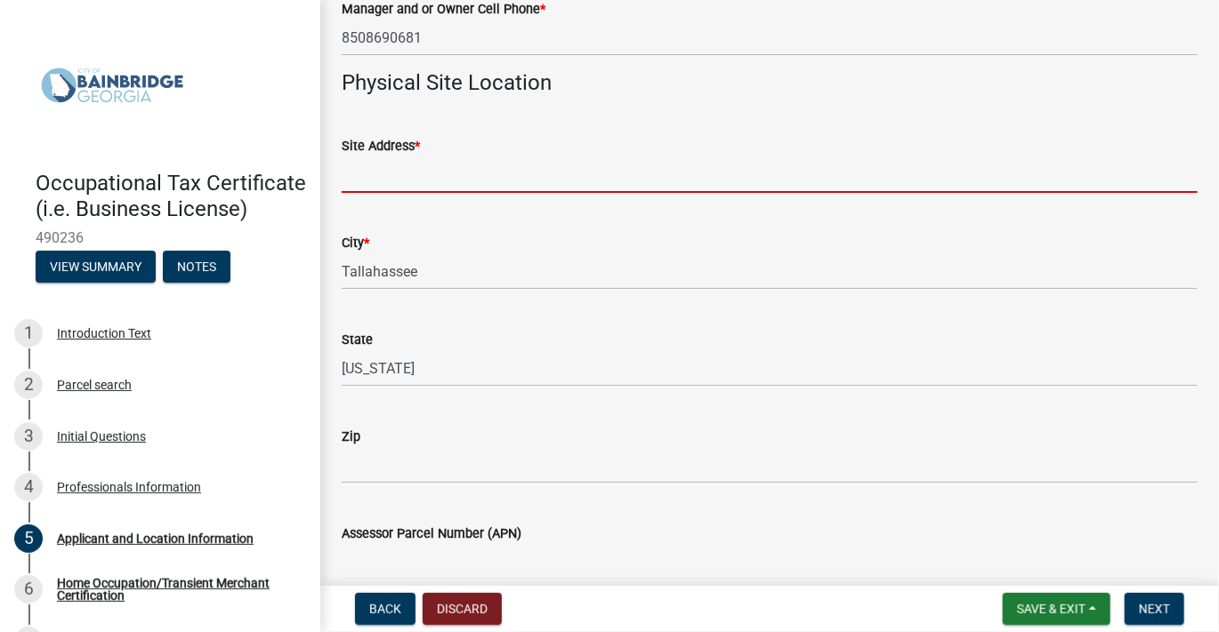
click at [410, 173] on input "Site Address *" at bounding box center [770, 175] width 856 height 36
type input "[STREET_ADDRESS]"
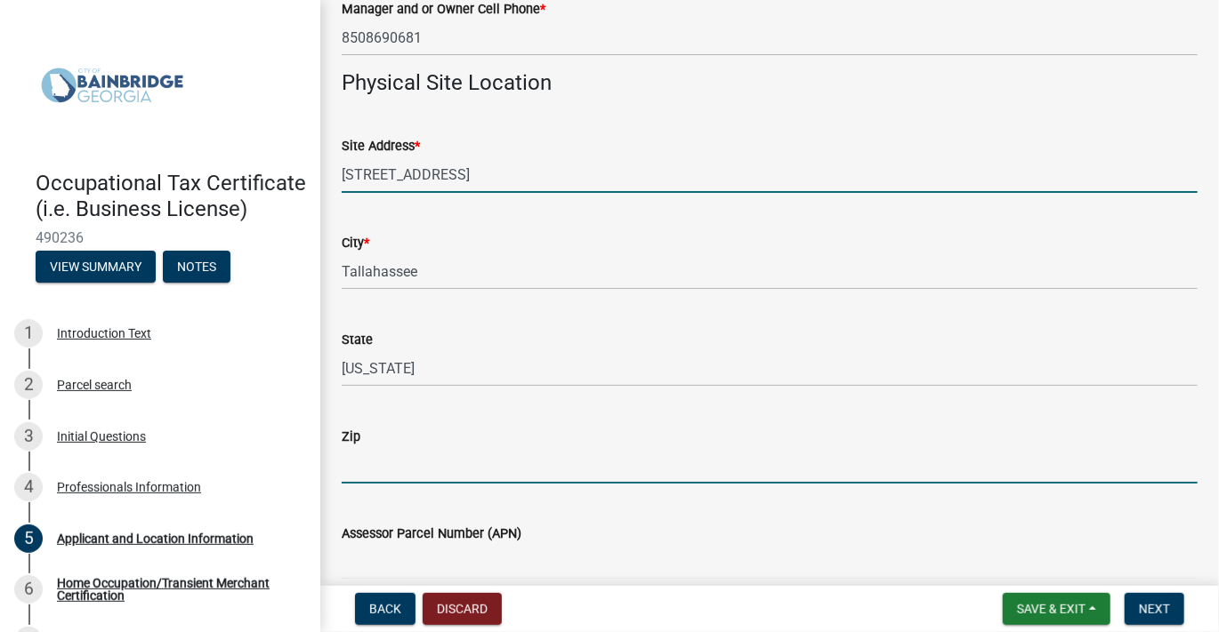
type input "32303"
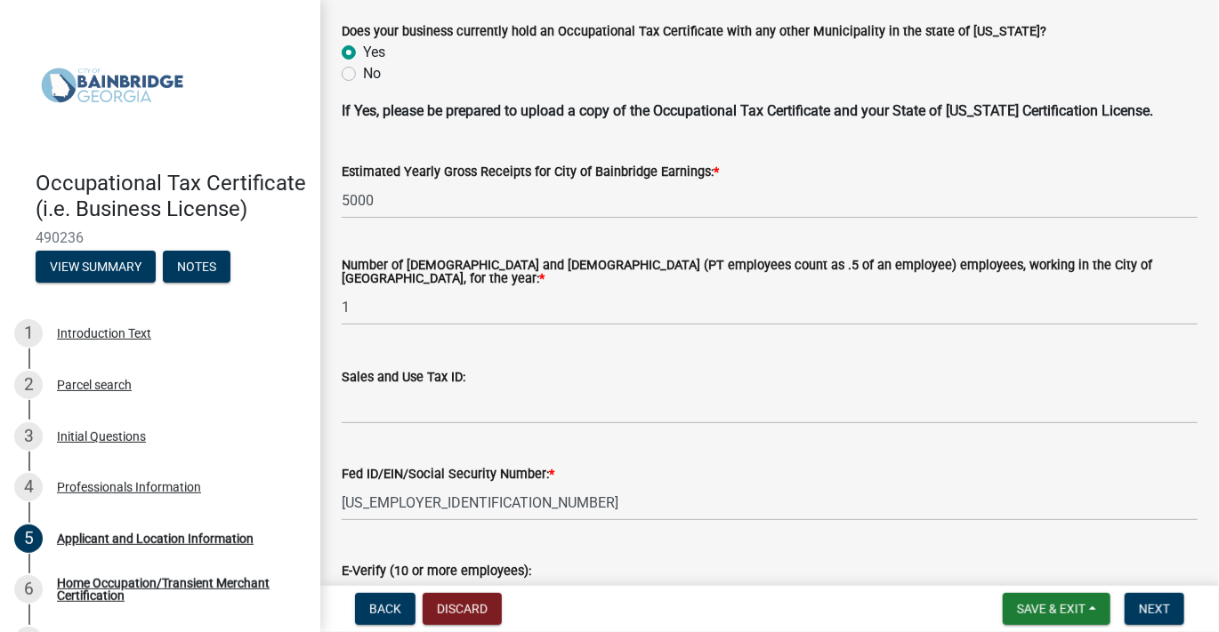
scroll to position [2135, 0]
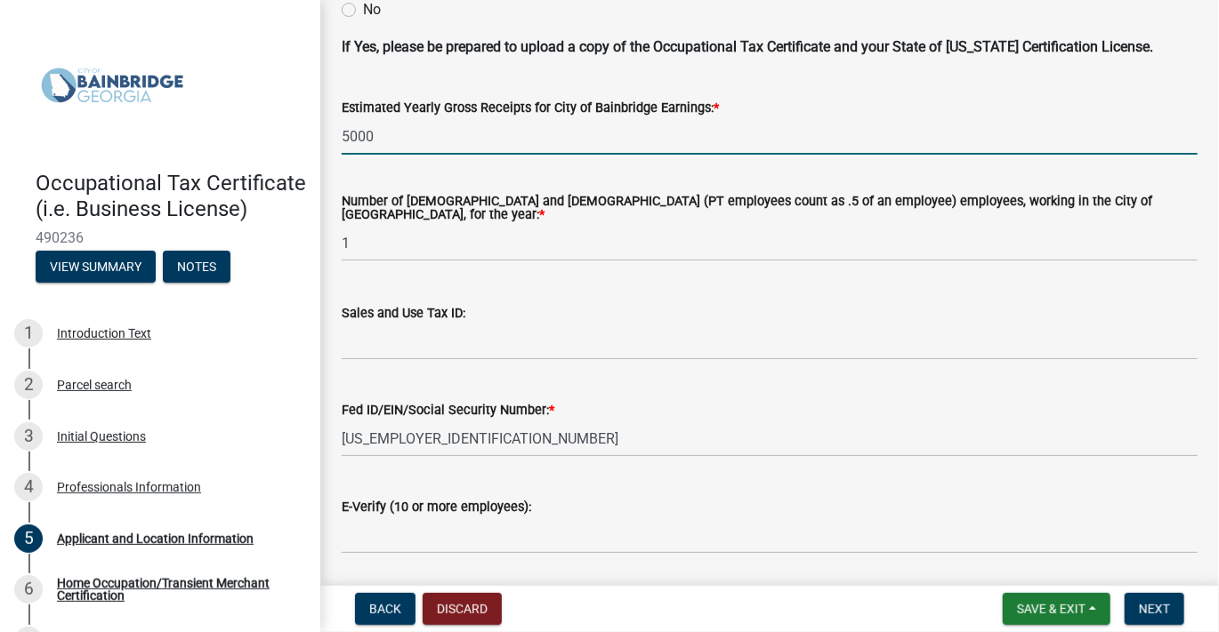
click at [349, 140] on input "5000" at bounding box center [770, 136] width 856 height 36
type input "3000"
click at [514, 324] on input "Sales and Use Tax ID:" at bounding box center [770, 342] width 856 height 36
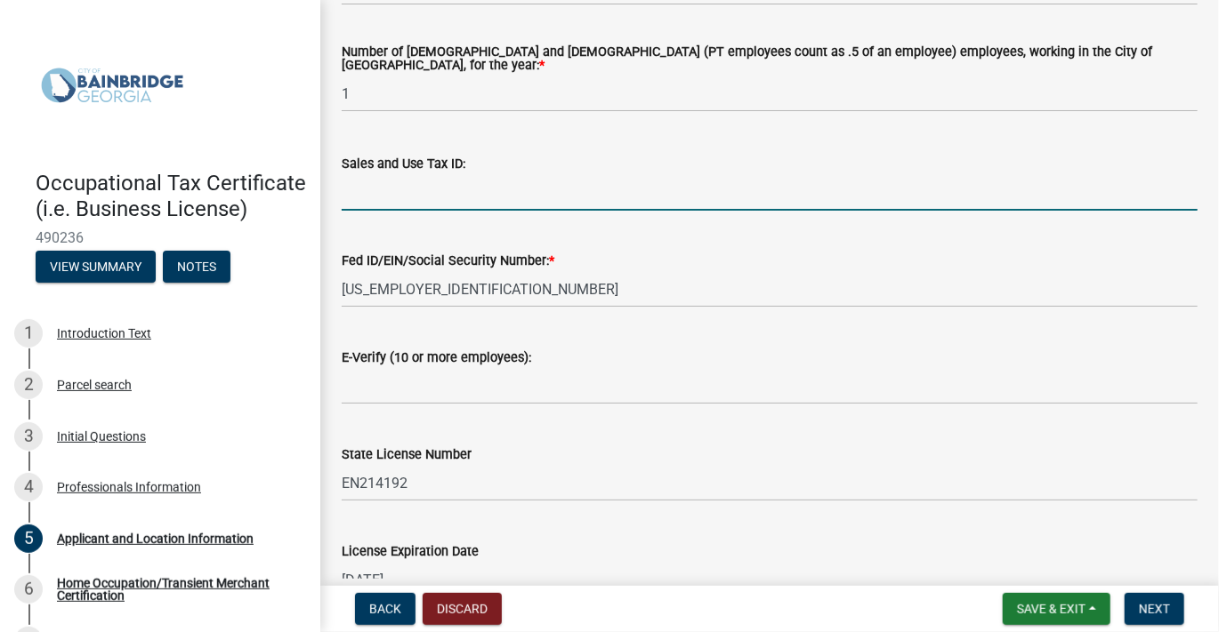
scroll to position [2381, 0]
